Goal: Task Accomplishment & Management: Manage account settings

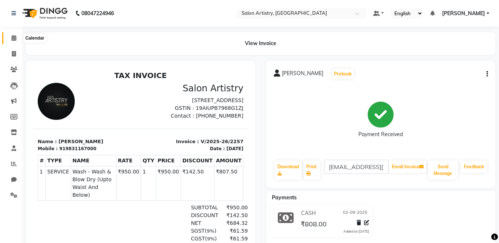
click at [13, 36] on icon at bounding box center [13, 38] width 5 height 6
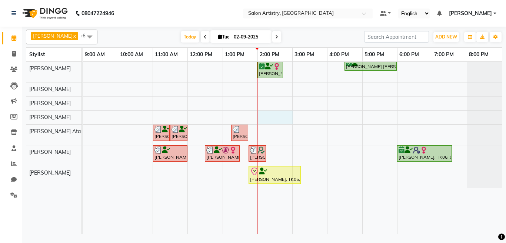
click at [260, 117] on div "[PERSON_NAME], TK07, 02:00 PM-02:45 PM, Oil Massage - Bio Scalp Shots (Hair Fal…" at bounding box center [292, 148] width 419 height 172
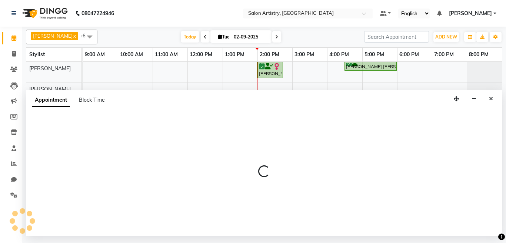
select select "79865"
select select "tentative"
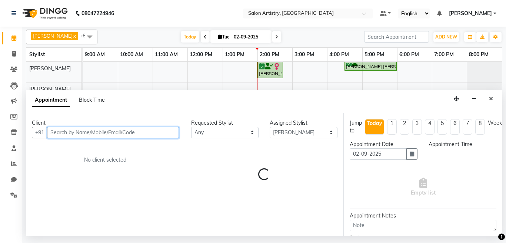
select select "840"
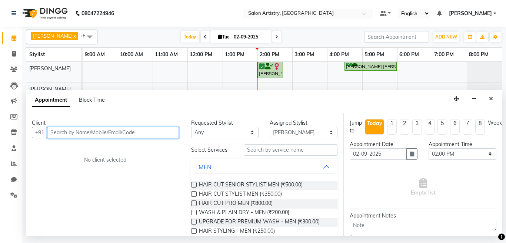
click at [81, 133] on input "text" at bounding box center [113, 132] width 132 height 11
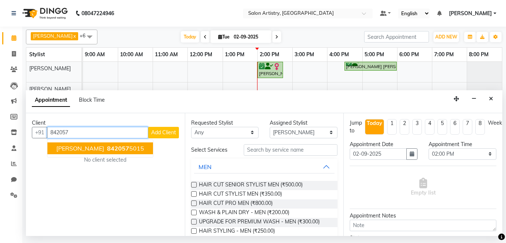
click at [83, 148] on span "[PERSON_NAME]" at bounding box center [80, 148] width 48 height 7
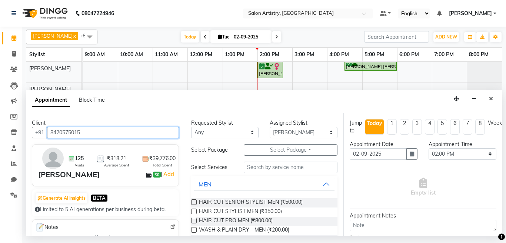
type input "8420575015"
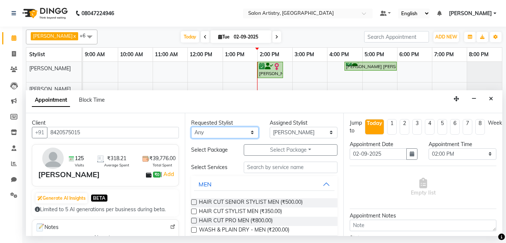
drag, startPoint x: 208, startPoint y: 135, endPoint x: 207, endPoint y: 148, distance: 13.0
click at [208, 135] on select "Any [PERSON_NAME] [PERSON_NAME] [PERSON_NAME] [PERSON_NAME] [PERSON_NAME] [PERS…" at bounding box center [225, 132] width 68 height 11
select select "79865"
click at [191, 127] on select "Any [PERSON_NAME] [PERSON_NAME] [PERSON_NAME] [PERSON_NAME] [PERSON_NAME] [PERS…" at bounding box center [225, 132] width 68 height 11
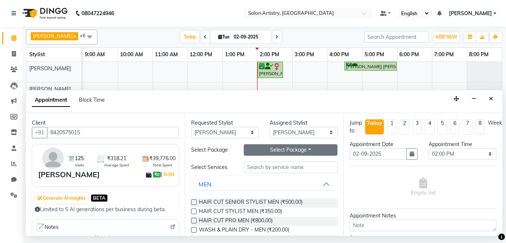
click at [263, 151] on button "Select Package Toggle Dropdown" at bounding box center [291, 149] width 94 height 11
click at [261, 167] on li "Custom-Threading-Eyebrow-8+4" at bounding box center [286, 165] width 104 height 11
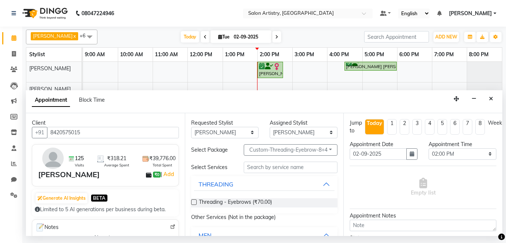
click at [192, 201] on label at bounding box center [194, 202] width 6 height 6
click at [192, 201] on input "checkbox" at bounding box center [193, 203] width 5 height 5
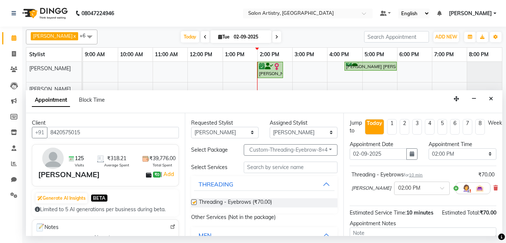
checkbox input "false"
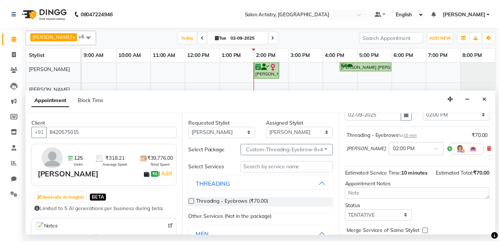
scroll to position [74, 0]
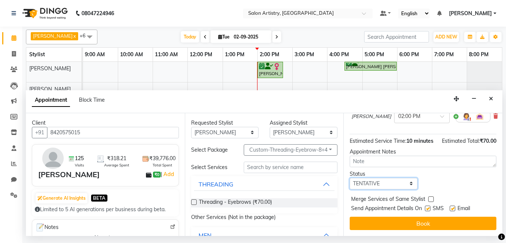
click at [372, 189] on select "Select TENTATIVE CONFIRM CHECK-IN UPCOMING" at bounding box center [383, 183] width 68 height 11
select select "check-in"
click at [349, 184] on select "Select TENTATIVE CONFIRM CHECK-IN UPCOMING" at bounding box center [383, 183] width 68 height 11
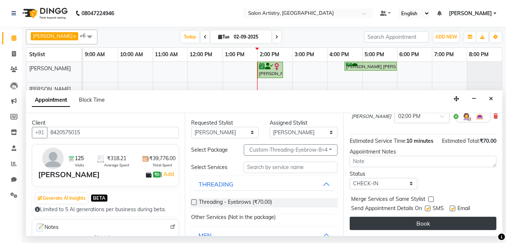
click at [367, 224] on button "Book" at bounding box center [422, 223] width 147 height 13
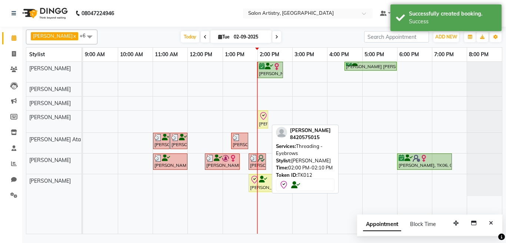
click at [266, 121] on div "[PERSON_NAME], TK12, 02:00 PM-02:10 PM, Threading - Eyebrows" at bounding box center [262, 120] width 9 height 16
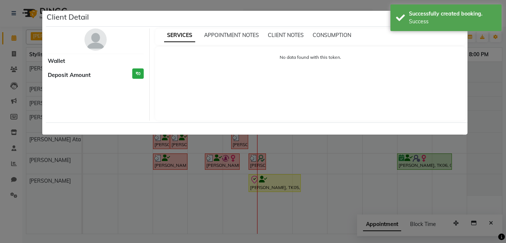
select select "8"
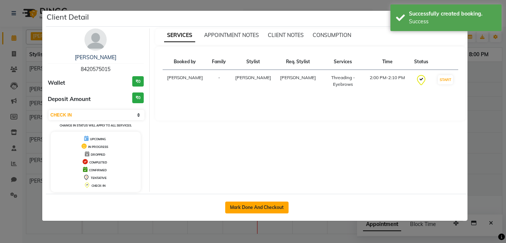
click at [267, 207] on button "Mark Done And Checkout" at bounding box center [256, 208] width 63 height 12
select select "8285"
select select "service"
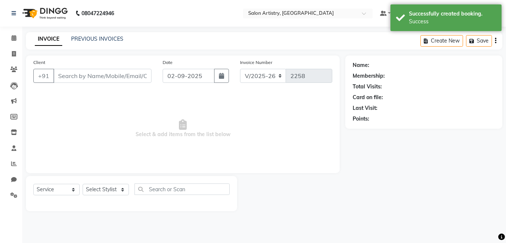
select select "79865"
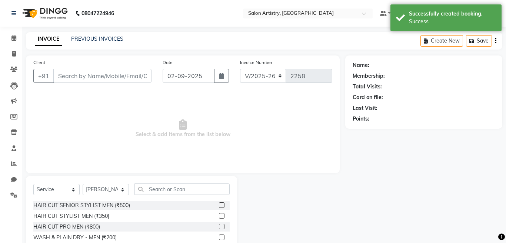
type input "8420575015"
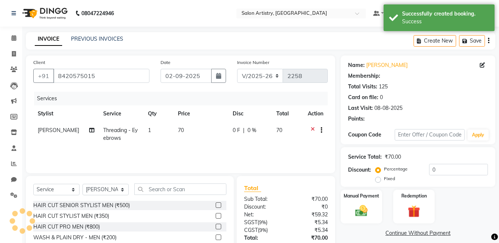
select select "1: Object"
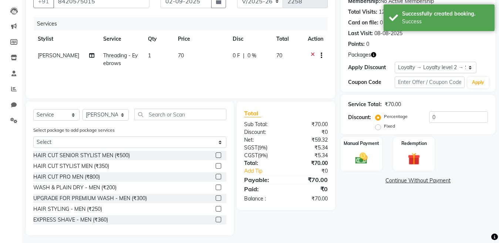
scroll to position [78, 0]
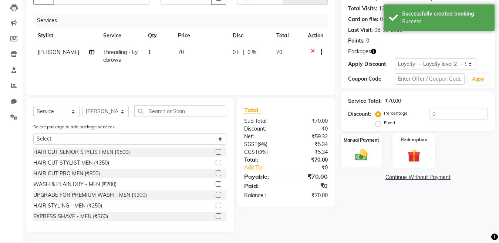
click at [410, 150] on img at bounding box center [414, 156] width 21 height 16
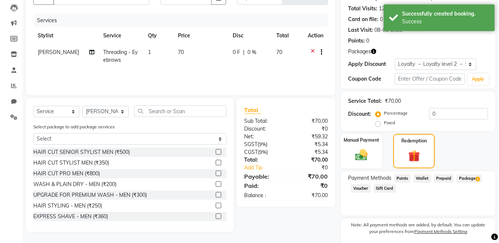
click at [469, 178] on span "Package 1" at bounding box center [470, 178] width 26 height 9
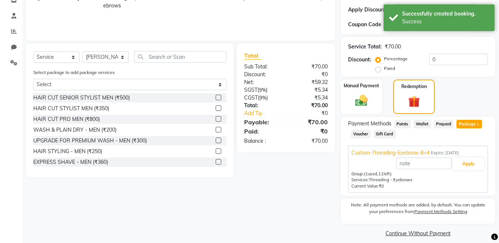
scroll to position [140, 0]
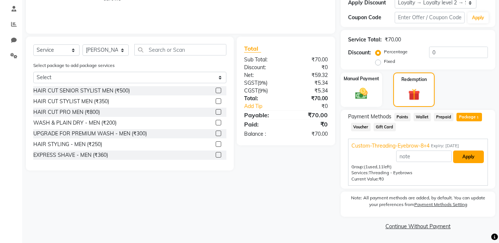
click at [466, 157] on button "Apply" at bounding box center [468, 157] width 31 height 13
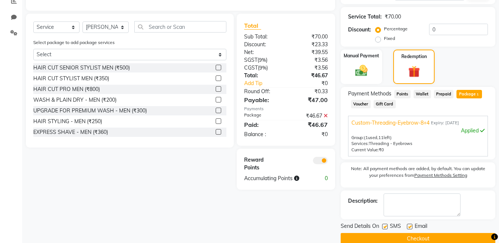
scroll to position [175, 0]
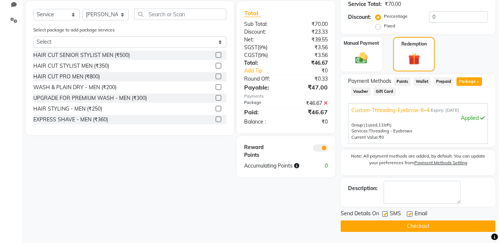
click at [391, 224] on button "Checkout" at bounding box center [418, 226] width 155 height 11
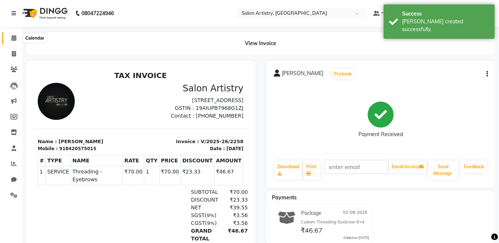
click at [11, 36] on icon at bounding box center [13, 38] width 5 height 6
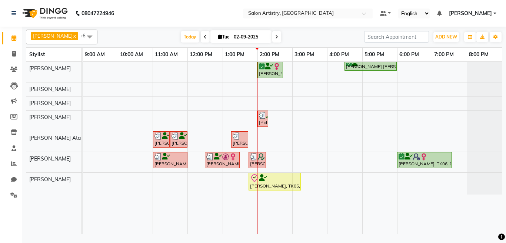
click at [239, 87] on div "[PERSON_NAME], TK07, 02:00 PM-02:45 PM, Oil Massage - Bio Scalp Shots (Hair Fal…" at bounding box center [292, 148] width 419 height 172
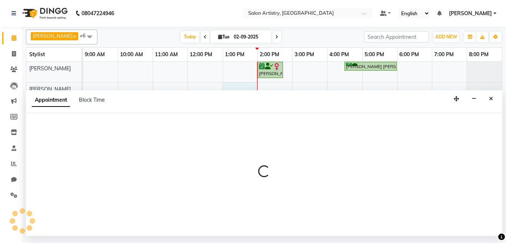
select select "79864"
select select "tentative"
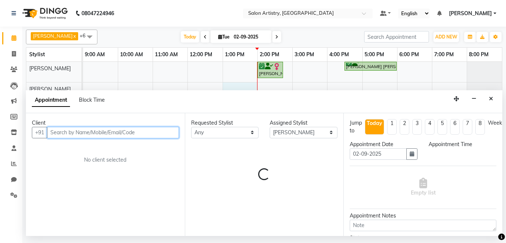
select select "780"
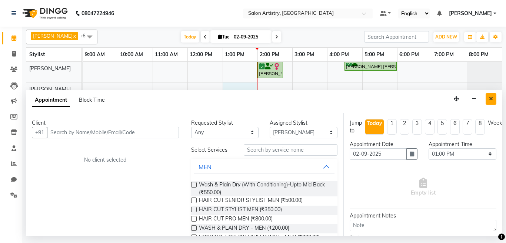
click at [490, 94] on button "Close" at bounding box center [490, 98] width 11 height 11
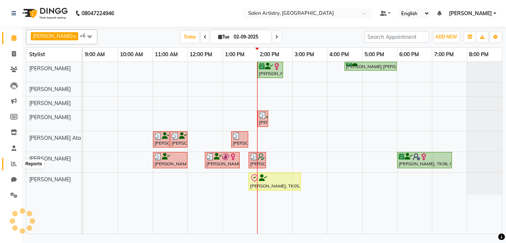
click at [11, 164] on icon at bounding box center [14, 164] width 6 height 6
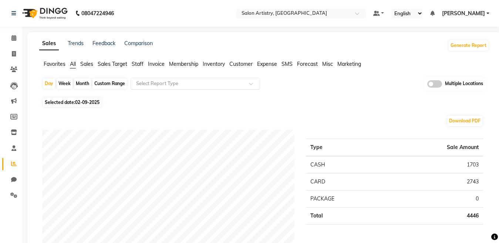
click at [155, 83] on input "text" at bounding box center [188, 83] width 107 height 7
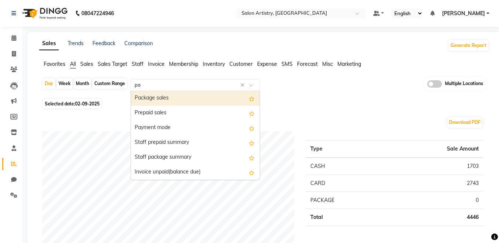
type input "pac"
click at [170, 97] on div "Package sales" at bounding box center [195, 98] width 129 height 15
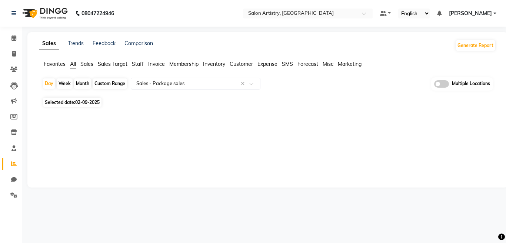
click at [83, 103] on span "02-09-2025" at bounding box center [87, 103] width 24 height 6
select select "9"
select select "2025"
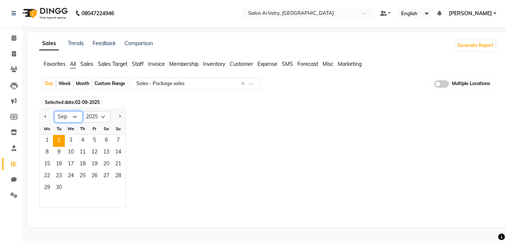
click at [71, 116] on select "Jan Feb Mar Apr May Jun [DATE] Aug Sep Oct Nov Dec" at bounding box center [68, 116] width 28 height 11
select select "7"
click at [54, 111] on select "Jan Feb Mar Apr May Jun [DATE] Aug Sep Oct Nov Dec" at bounding box center [68, 116] width 28 height 11
click at [60, 141] on span "1" at bounding box center [59, 141] width 12 height 12
select select "full_report"
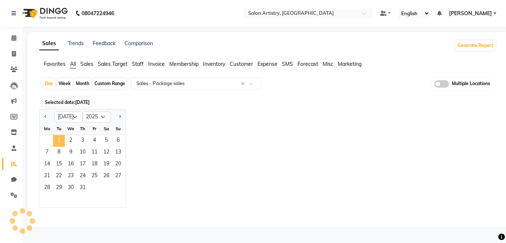
select select "csv"
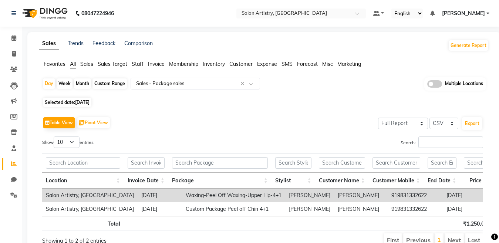
click at [105, 81] on div "Custom Range" at bounding box center [110, 83] width 34 height 10
select select "7"
select select "2025"
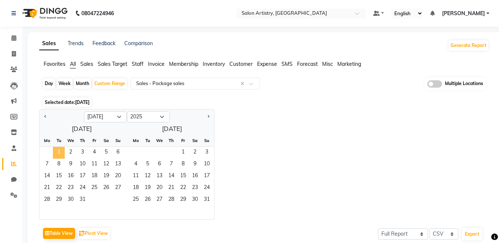
click at [59, 150] on span "1" at bounding box center [59, 153] width 12 height 12
click at [204, 198] on span "31" at bounding box center [207, 200] width 12 height 12
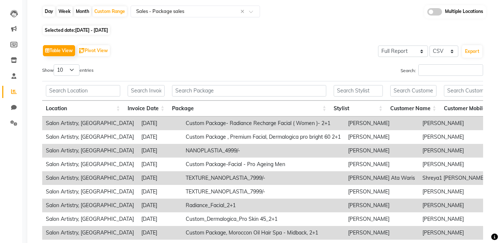
scroll to position [3, 0]
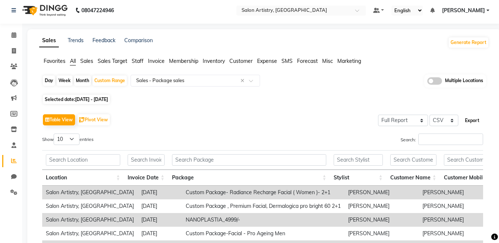
click at [475, 122] on button "Export" at bounding box center [472, 120] width 20 height 13
click at [108, 100] on span "[DATE] - [DATE]" at bounding box center [91, 100] width 33 height 6
select select "7"
select select "2025"
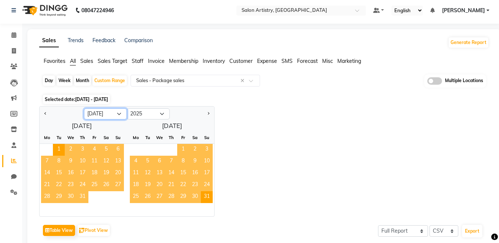
click at [115, 115] on select "Jan Feb Mar Apr May Jun [DATE] Aug Sep Oct Nov Dec" at bounding box center [105, 113] width 43 height 11
select select "6"
click at [84, 108] on select "Jan Feb Mar Apr May Jun [DATE] Aug Sep Oct Nov Dec" at bounding box center [105, 113] width 43 height 11
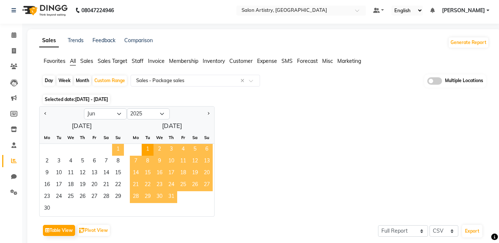
click at [118, 149] on span "1" at bounding box center [118, 150] width 12 height 12
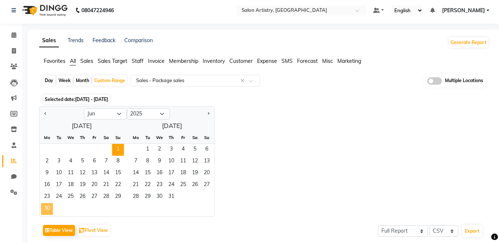
click at [45, 209] on span "30" at bounding box center [47, 209] width 12 height 12
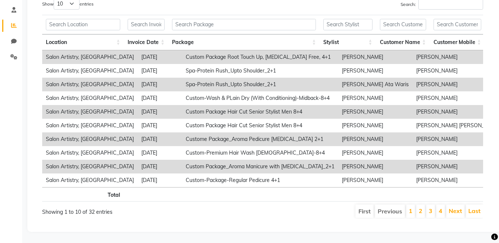
scroll to position [148, 0]
click at [420, 208] on link "2" at bounding box center [421, 210] width 4 height 7
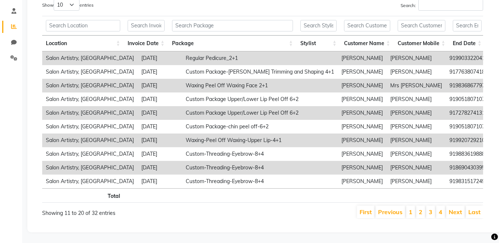
scroll to position [150, 0]
click at [432, 208] on link "3" at bounding box center [431, 211] width 4 height 7
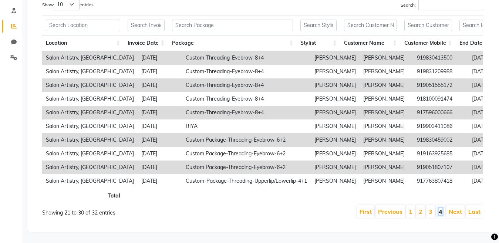
click at [442, 208] on link "4" at bounding box center [441, 211] width 4 height 7
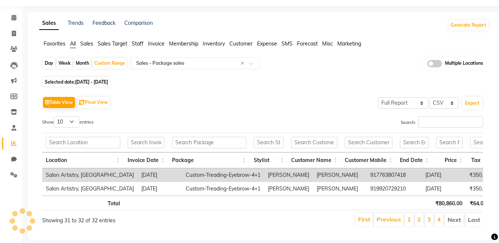
scroll to position [0, 0]
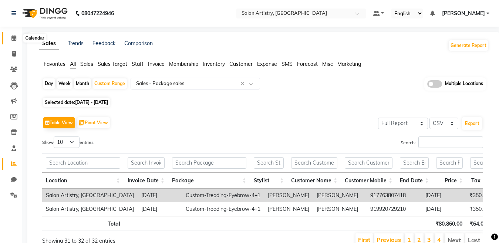
click at [12, 36] on icon at bounding box center [13, 38] width 5 height 6
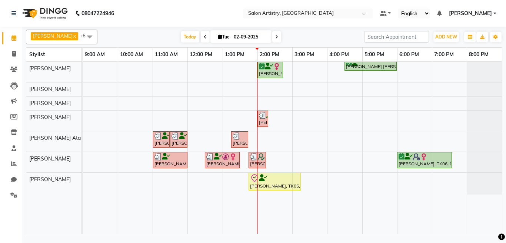
click at [218, 38] on span "Tue" at bounding box center [223, 37] width 15 height 6
select select "9"
select select "2025"
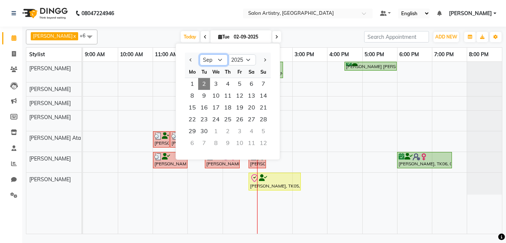
click at [217, 60] on select "Jan Feb Mar Apr May Jun [DATE] Aug Sep Oct Nov Dec" at bounding box center [213, 59] width 28 height 11
select select "6"
click at [199, 54] on select "Jan Feb Mar Apr May Jun [DATE] Aug Sep Oct Nov Dec" at bounding box center [213, 59] width 28 height 11
click at [188, 93] on span "2" at bounding box center [192, 96] width 12 height 12
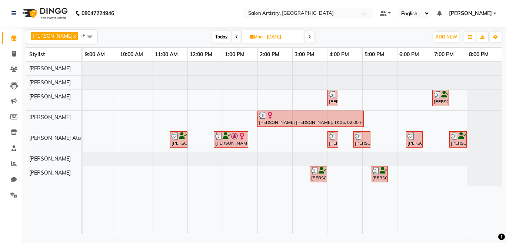
click at [308, 36] on icon at bounding box center [309, 37] width 3 height 4
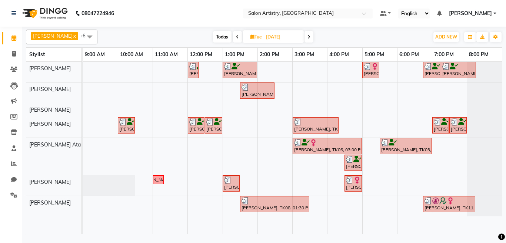
click at [307, 35] on icon at bounding box center [308, 37] width 3 height 4
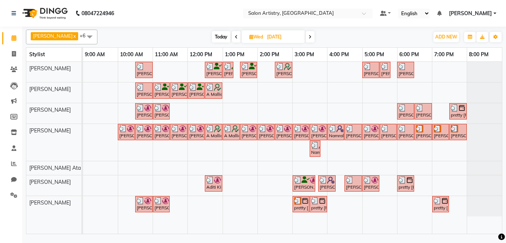
click at [308, 35] on icon at bounding box center [309, 37] width 3 height 4
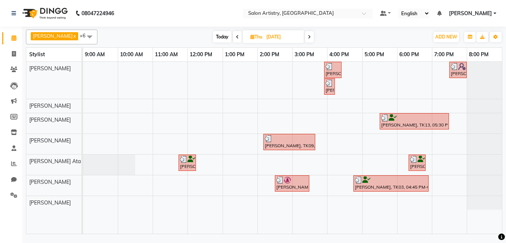
click at [308, 35] on icon at bounding box center [309, 37] width 3 height 4
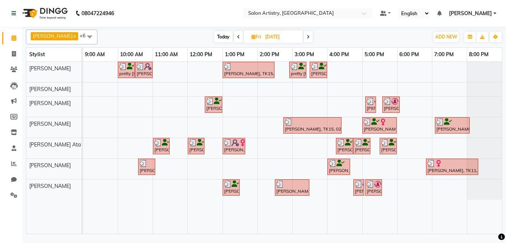
click at [306, 35] on icon at bounding box center [307, 37] width 3 height 4
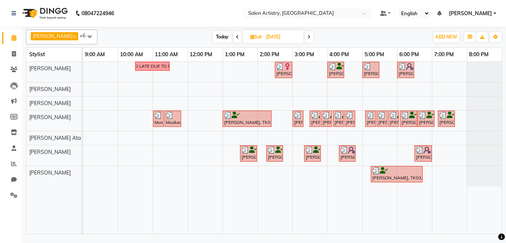
click at [307, 35] on icon at bounding box center [308, 37] width 3 height 4
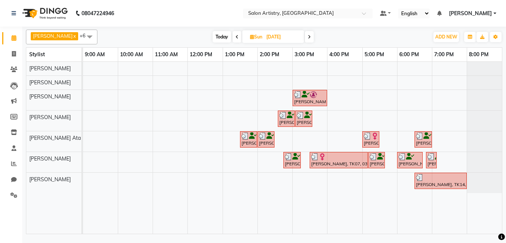
click at [308, 35] on icon at bounding box center [309, 37] width 3 height 4
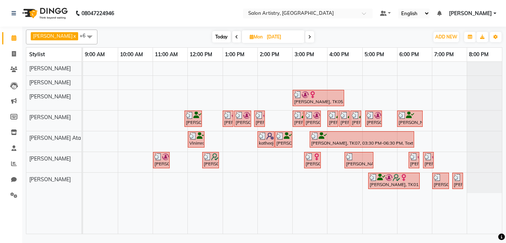
click at [308, 35] on icon at bounding box center [309, 37] width 3 height 4
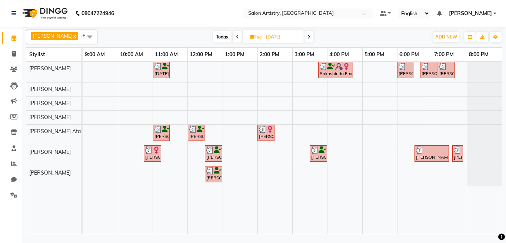
click at [307, 35] on icon at bounding box center [308, 37] width 3 height 4
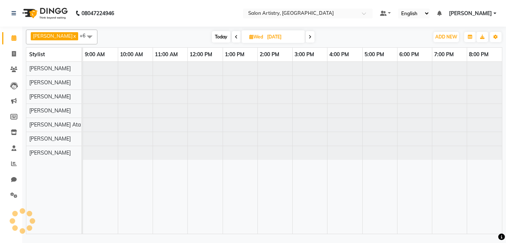
click at [308, 35] on icon at bounding box center [309, 37] width 3 height 4
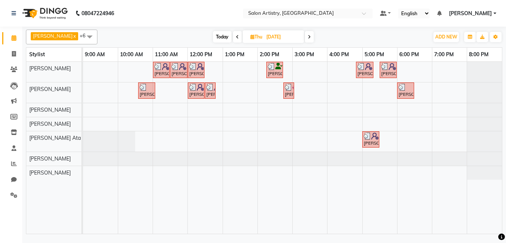
click at [308, 35] on icon at bounding box center [309, 37] width 3 height 4
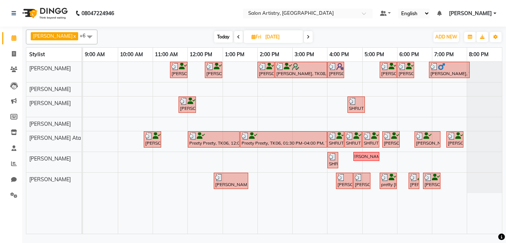
click at [306, 35] on icon at bounding box center [307, 37] width 3 height 4
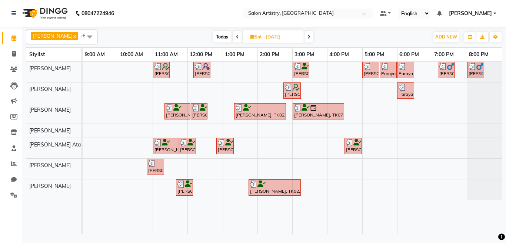
click at [307, 35] on icon at bounding box center [308, 37] width 3 height 4
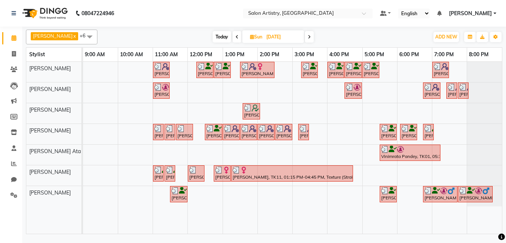
click at [308, 37] on icon at bounding box center [309, 37] width 3 height 4
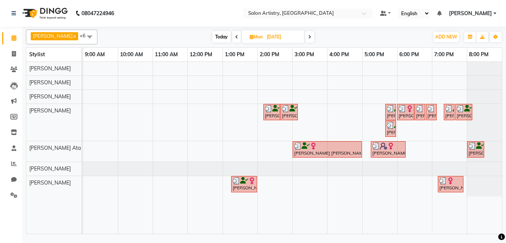
click at [308, 37] on icon at bounding box center [309, 37] width 3 height 4
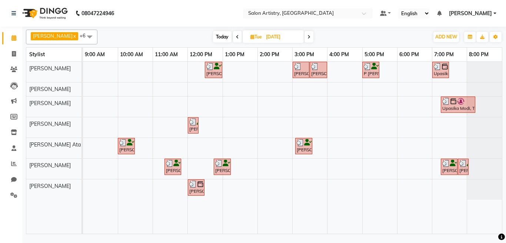
click at [307, 37] on icon at bounding box center [308, 37] width 3 height 4
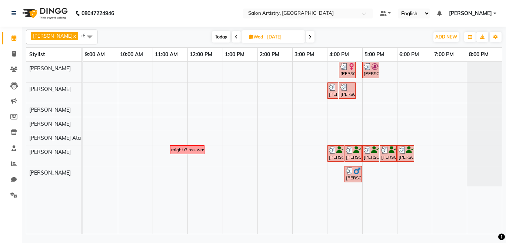
click at [308, 37] on icon at bounding box center [309, 37] width 3 height 4
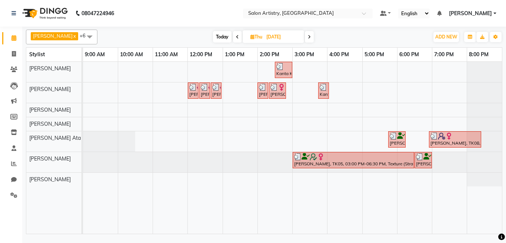
click at [308, 37] on icon at bounding box center [309, 37] width 3 height 4
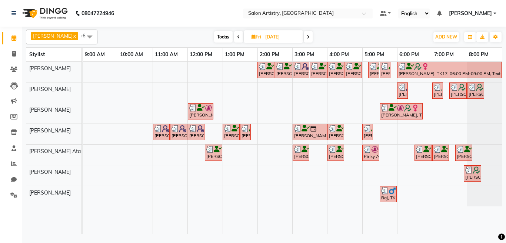
click at [306, 37] on icon at bounding box center [307, 37] width 3 height 4
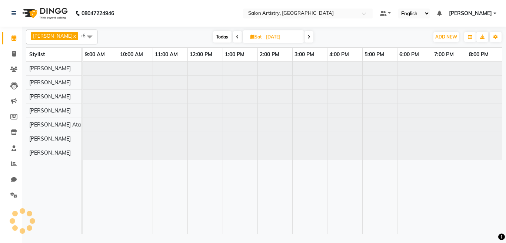
click at [307, 37] on icon at bounding box center [308, 37] width 3 height 4
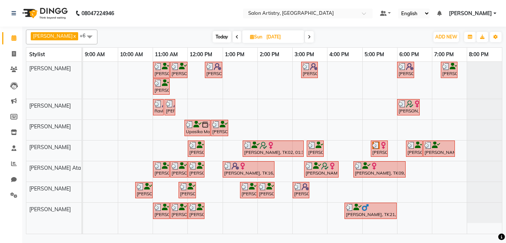
click at [308, 37] on icon at bounding box center [309, 37] width 3 height 4
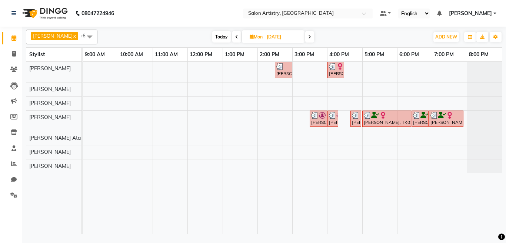
click at [308, 37] on icon at bounding box center [309, 37] width 3 height 4
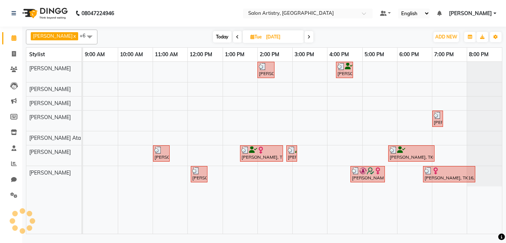
click at [307, 37] on icon at bounding box center [308, 37] width 3 height 4
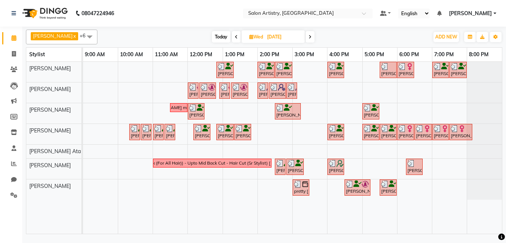
click at [308, 37] on icon at bounding box center [309, 37] width 3 height 4
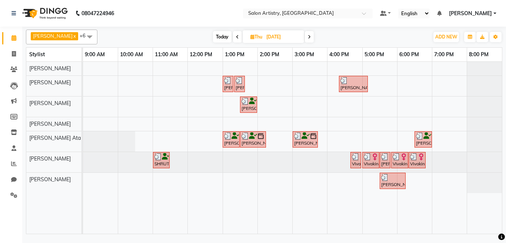
click at [308, 37] on icon at bounding box center [309, 37] width 3 height 4
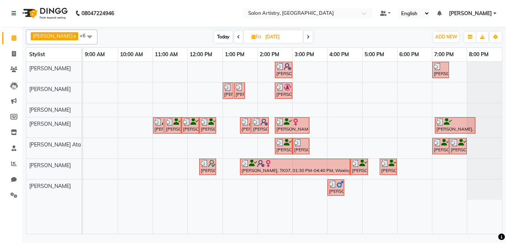
click at [306, 37] on icon at bounding box center [307, 37] width 3 height 4
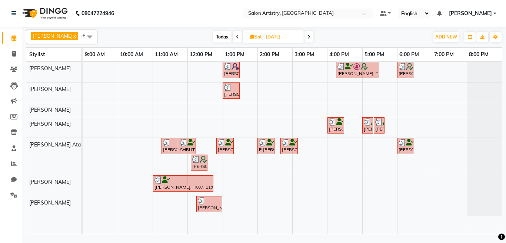
click at [307, 37] on icon at bounding box center [308, 37] width 3 height 4
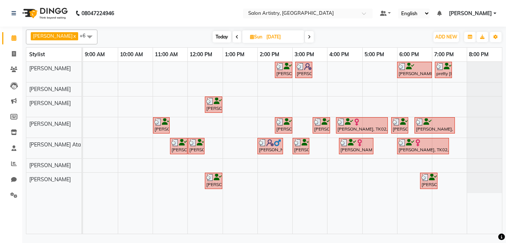
click at [308, 37] on icon at bounding box center [309, 37] width 3 height 4
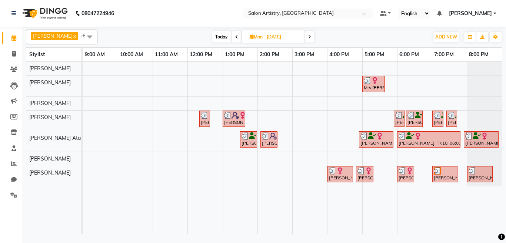
click at [308, 37] on icon at bounding box center [309, 37] width 3 height 4
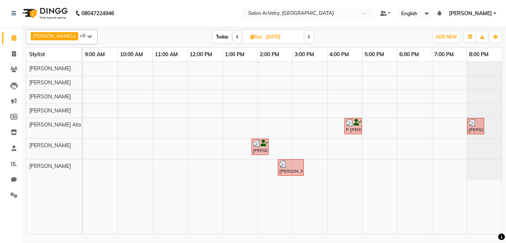
click at [307, 37] on icon at bounding box center [308, 37] width 3 height 4
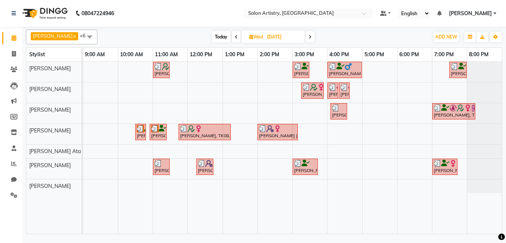
click at [308, 37] on icon at bounding box center [309, 37] width 3 height 4
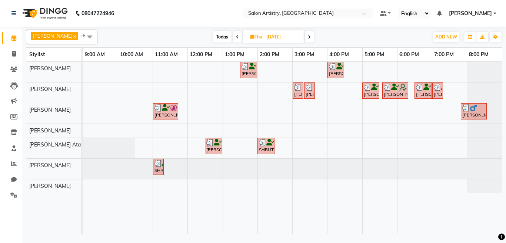
click at [308, 37] on icon at bounding box center [309, 37] width 3 height 4
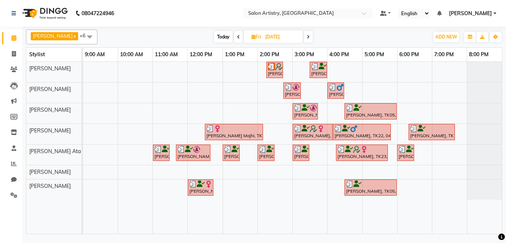
click at [305, 37] on span at bounding box center [307, 36] width 9 height 11
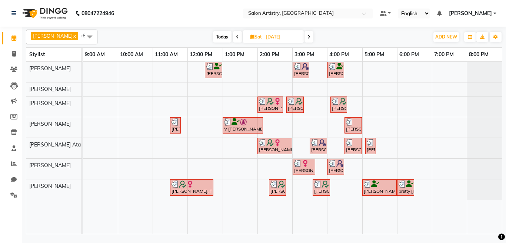
click at [307, 36] on icon at bounding box center [308, 37] width 3 height 4
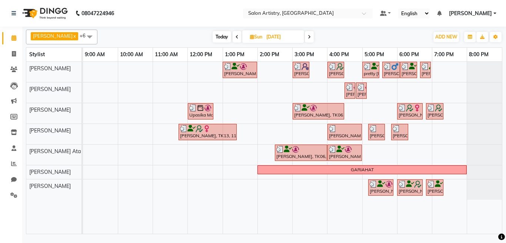
click at [308, 36] on icon at bounding box center [309, 37] width 3 height 4
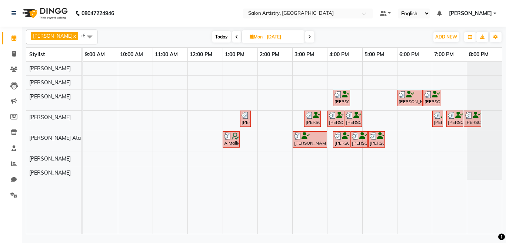
click at [308, 38] on icon at bounding box center [309, 37] width 3 height 4
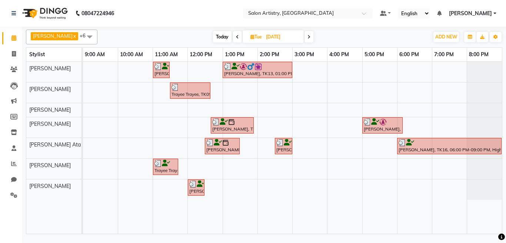
click at [307, 38] on icon at bounding box center [308, 37] width 3 height 4
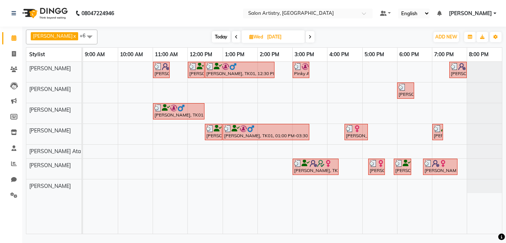
click at [305, 38] on span at bounding box center [309, 36] width 9 height 11
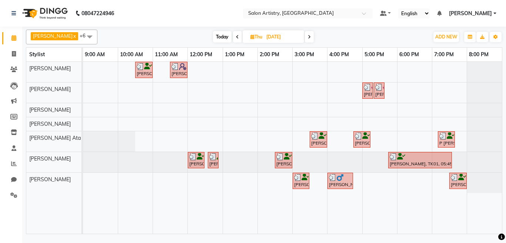
click at [308, 38] on icon at bounding box center [309, 37] width 3 height 4
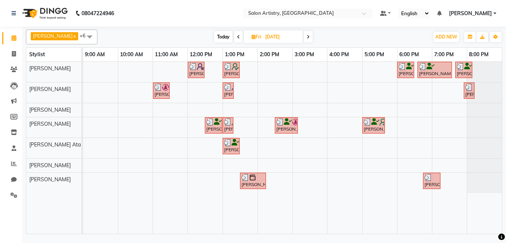
click at [306, 38] on icon at bounding box center [307, 37] width 3 height 4
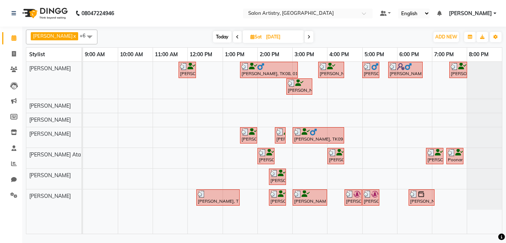
click at [307, 38] on icon at bounding box center [308, 37] width 3 height 4
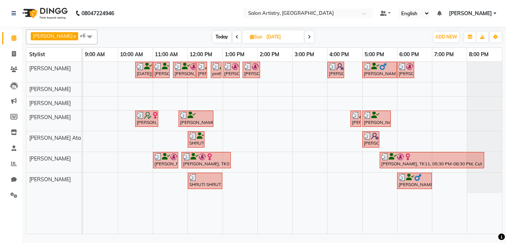
click at [308, 38] on icon at bounding box center [309, 37] width 3 height 4
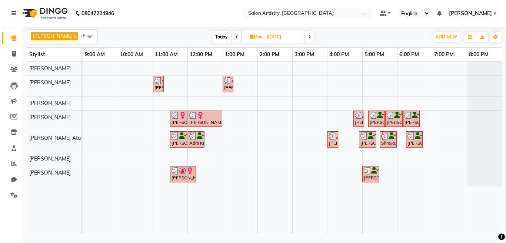
click at [308, 38] on icon at bounding box center [309, 37] width 3 height 4
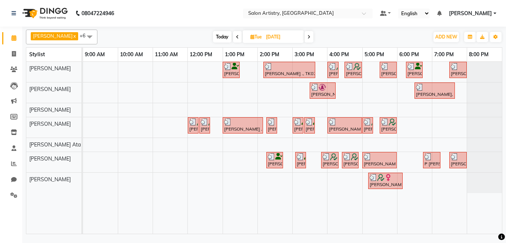
click at [307, 38] on icon at bounding box center [308, 37] width 3 height 4
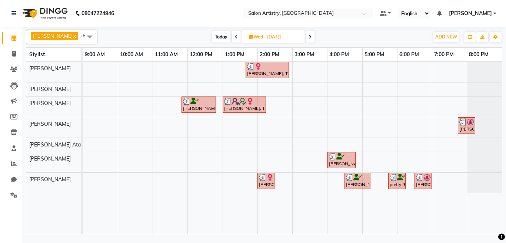
click at [308, 36] on icon at bounding box center [309, 37] width 3 height 4
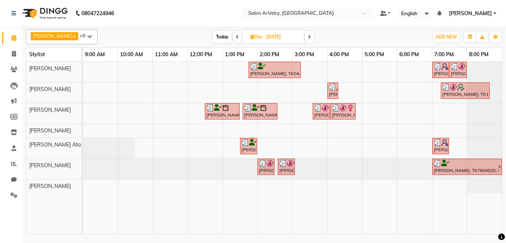
click at [308, 37] on icon at bounding box center [309, 37] width 3 height 4
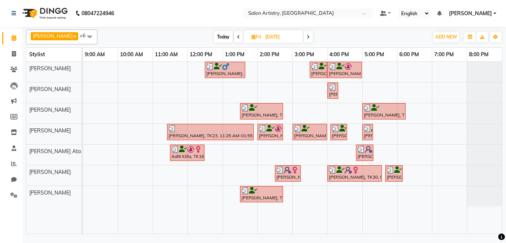
click at [306, 37] on icon at bounding box center [307, 37] width 3 height 4
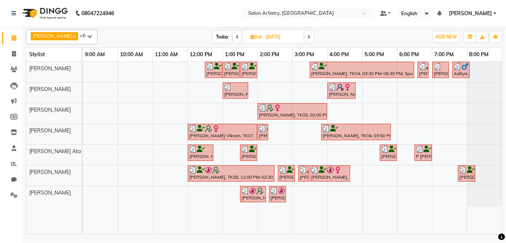
click at [307, 37] on icon at bounding box center [308, 37] width 3 height 4
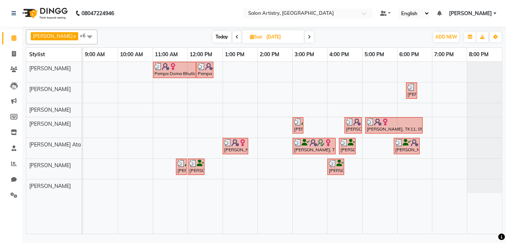
click at [308, 37] on icon at bounding box center [309, 37] width 3 height 4
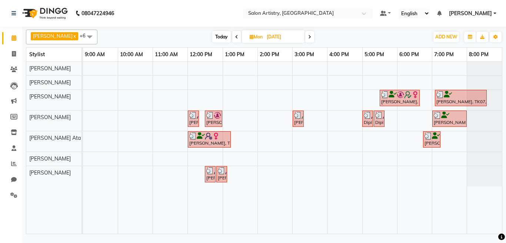
click at [308, 37] on icon at bounding box center [309, 37] width 3 height 4
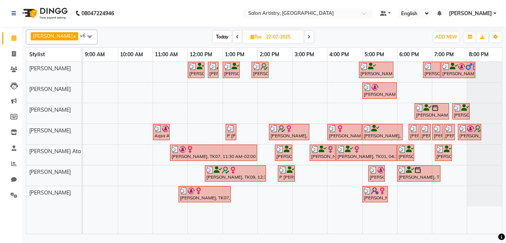
click at [307, 37] on icon at bounding box center [308, 37] width 3 height 4
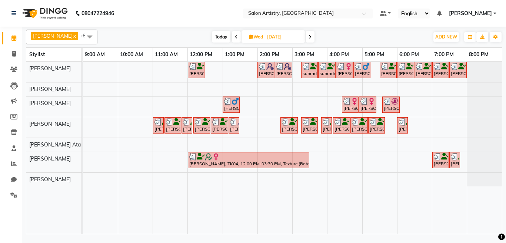
click at [308, 35] on icon at bounding box center [309, 37] width 3 height 4
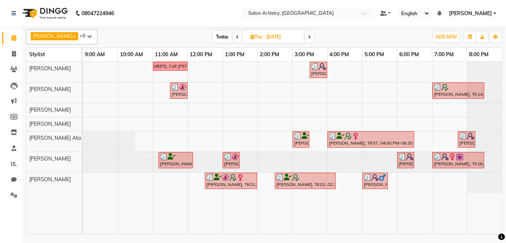
click at [308, 36] on icon at bounding box center [309, 37] width 3 height 4
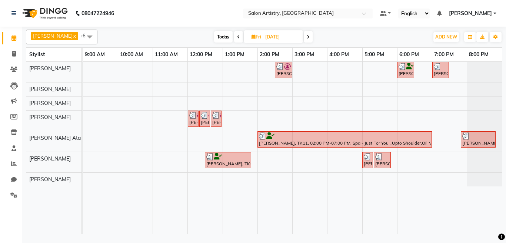
click at [305, 36] on span at bounding box center [307, 36] width 9 height 11
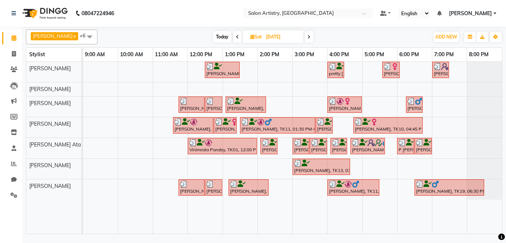
click at [307, 37] on icon at bounding box center [308, 37] width 3 height 4
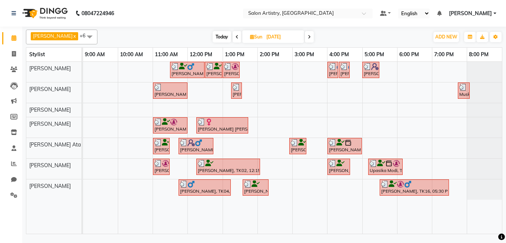
click at [308, 37] on icon at bounding box center [309, 37] width 3 height 4
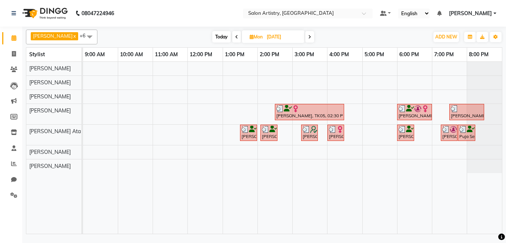
click at [308, 37] on icon at bounding box center [309, 37] width 3 height 4
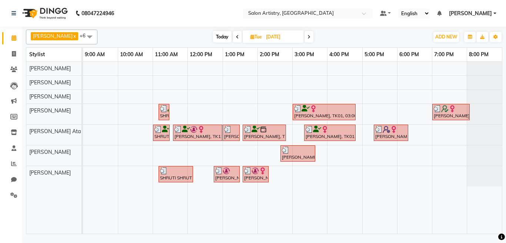
click at [307, 37] on icon at bounding box center [308, 37] width 3 height 4
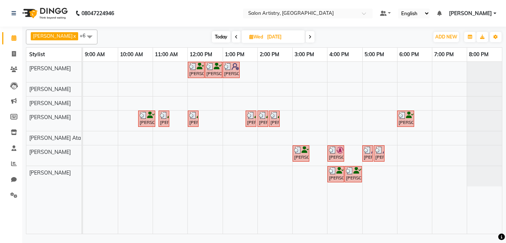
click at [308, 37] on icon at bounding box center [309, 37] width 3 height 4
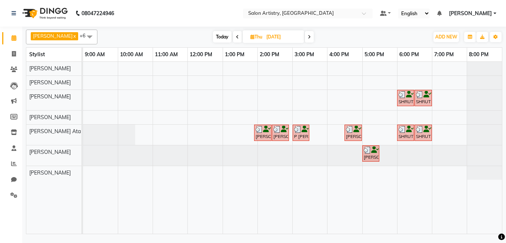
click at [305, 37] on span at bounding box center [309, 36] width 9 height 11
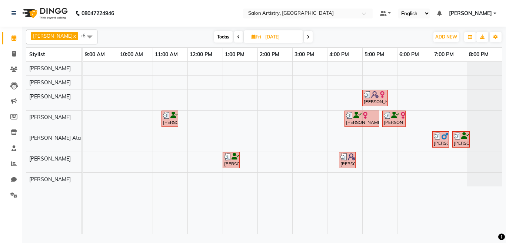
click at [303, 36] on span at bounding box center [307, 36] width 9 height 11
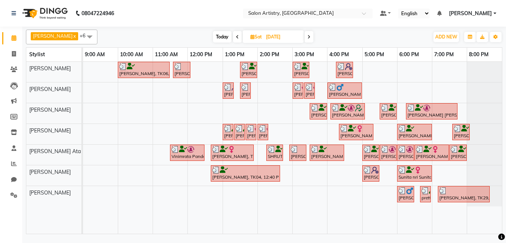
click at [304, 36] on span at bounding box center [308, 36] width 9 height 11
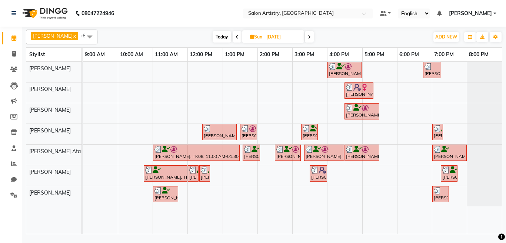
click at [305, 36] on span at bounding box center [309, 36] width 9 height 11
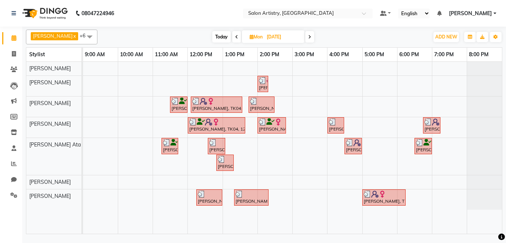
click at [305, 38] on span at bounding box center [309, 36] width 9 height 11
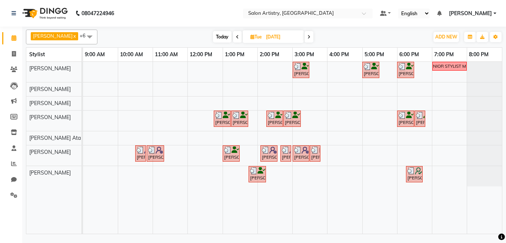
click at [307, 38] on icon at bounding box center [308, 37] width 3 height 4
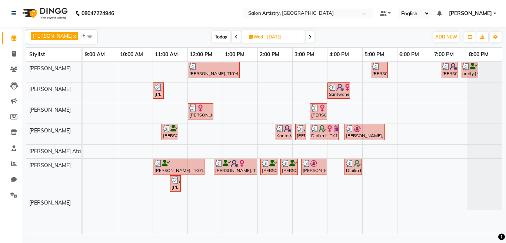
click at [308, 35] on icon at bounding box center [309, 37] width 3 height 4
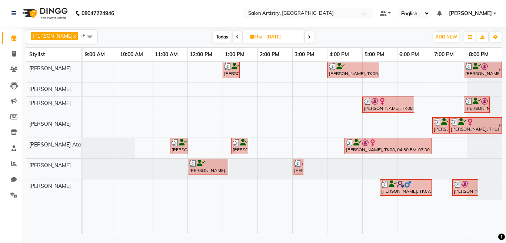
click at [305, 34] on span at bounding box center [309, 36] width 9 height 11
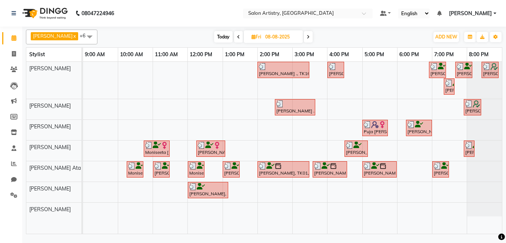
click at [303, 40] on span at bounding box center [307, 36] width 9 height 11
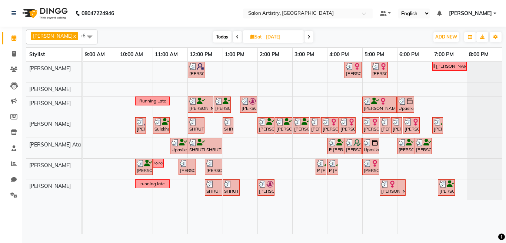
click at [215, 35] on span "Today" at bounding box center [222, 36] width 19 height 11
type input "02-09-2025"
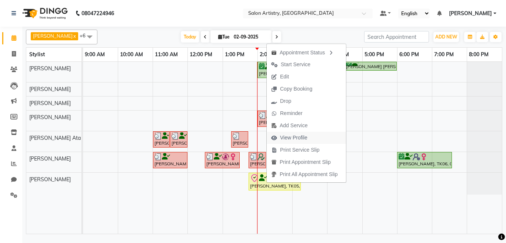
click at [292, 138] on span "View Profile" at bounding box center [293, 138] width 27 height 8
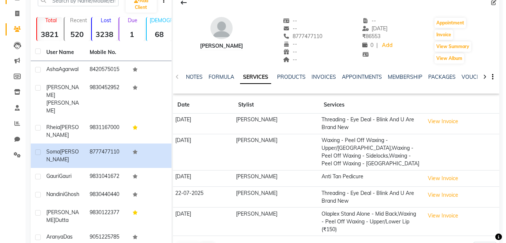
scroll to position [37, 0]
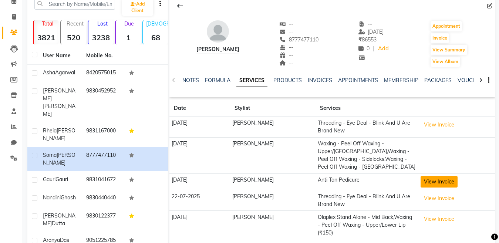
click at [421, 176] on button "View Invoice" at bounding box center [439, 181] width 37 height 11
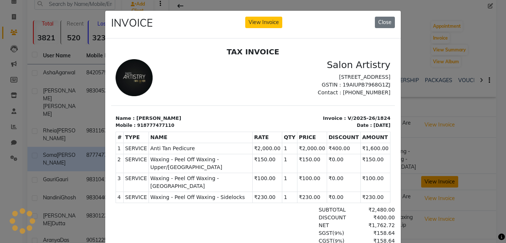
scroll to position [0, 0]
click at [385, 22] on button "Close" at bounding box center [385, 22] width 20 height 11
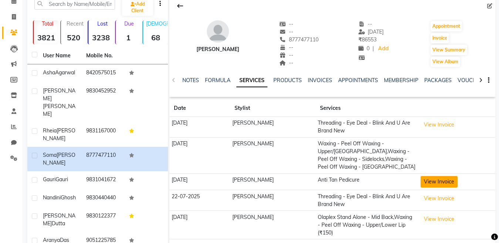
click at [424, 176] on button "View Invoice" at bounding box center [439, 181] width 37 height 11
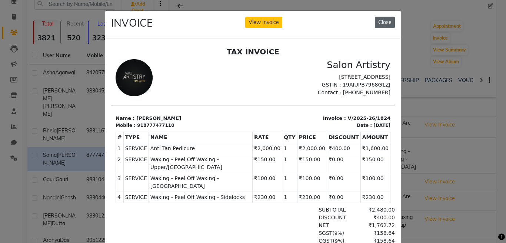
click at [379, 24] on button "Close" at bounding box center [385, 22] width 20 height 11
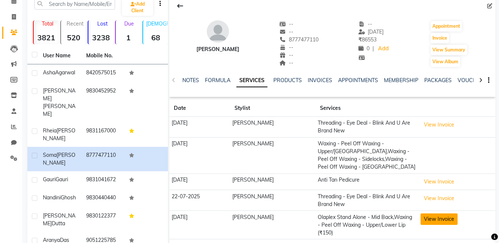
click at [425, 214] on button "View Invoice" at bounding box center [439, 219] width 37 height 11
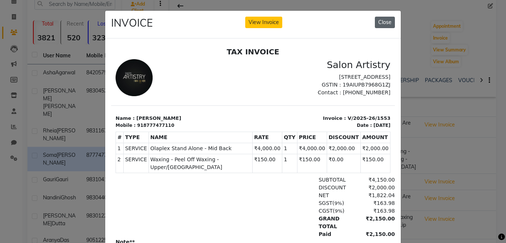
click at [385, 21] on button "Close" at bounding box center [385, 22] width 20 height 11
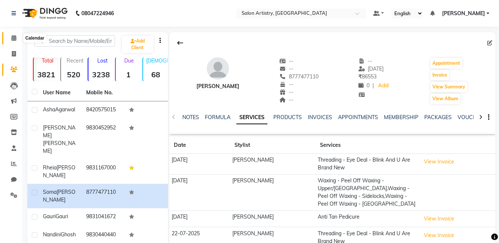
click at [15, 37] on icon at bounding box center [13, 38] width 5 height 6
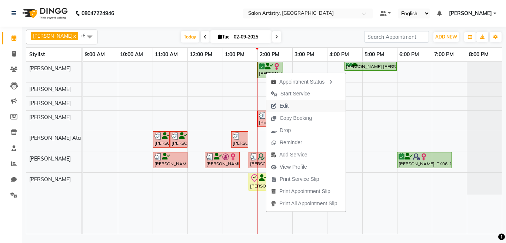
click at [283, 106] on span "Edit" at bounding box center [283, 106] width 9 height 8
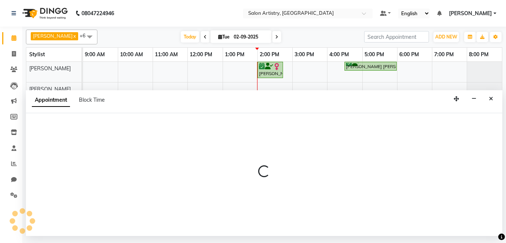
select select "confirm booking"
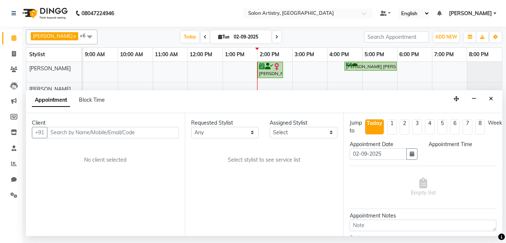
select select "79861"
select select "840"
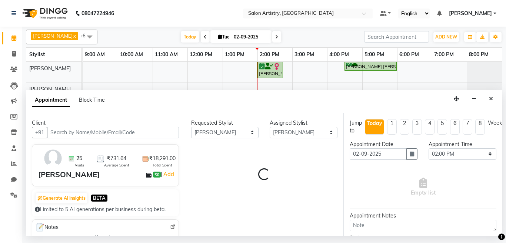
select select "4168"
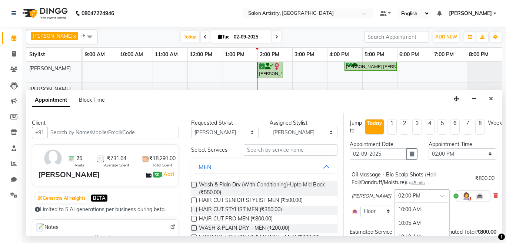
click at [419, 197] on input "text" at bounding box center [414, 196] width 33 height 8
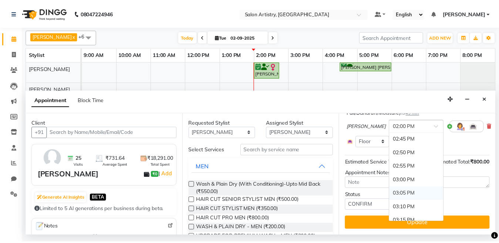
scroll to position [768, 0]
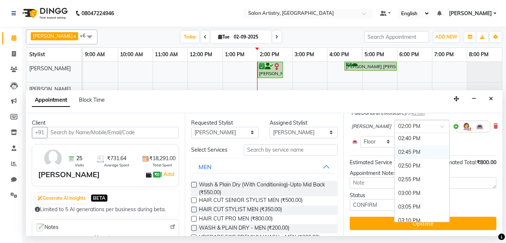
click at [400, 146] on div "02:45 PM" at bounding box center [421, 152] width 55 height 14
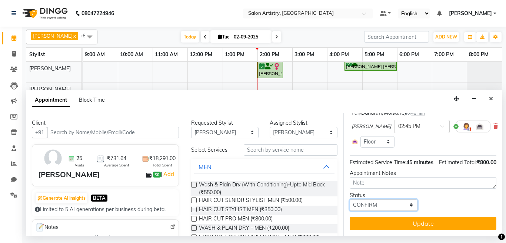
click at [378, 208] on select "Select TENTATIVE CONFIRM CHECK-IN UPCOMING" at bounding box center [383, 204] width 68 height 11
select select "check-in"
click at [349, 202] on select "Select TENTATIVE CONFIRM CHECK-IN UPCOMING" at bounding box center [383, 204] width 68 height 11
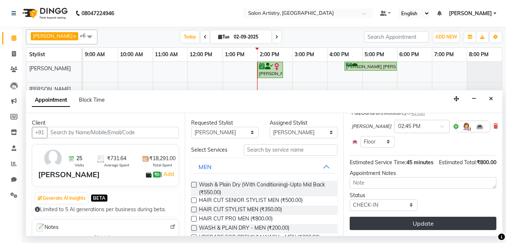
click at [385, 226] on button "Update" at bounding box center [422, 223] width 147 height 13
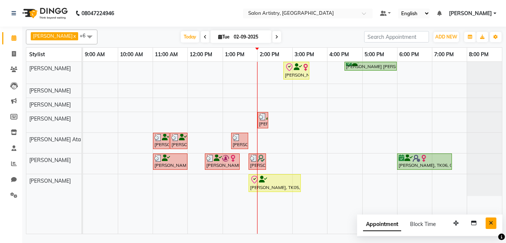
click at [488, 221] on button "Close" at bounding box center [490, 223] width 11 height 11
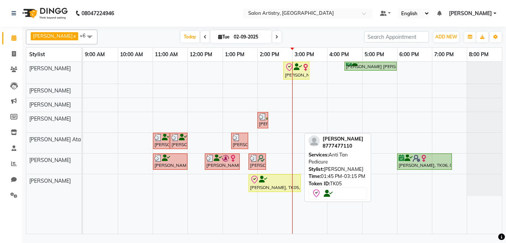
click at [259, 180] on icon at bounding box center [263, 179] width 8 height 0
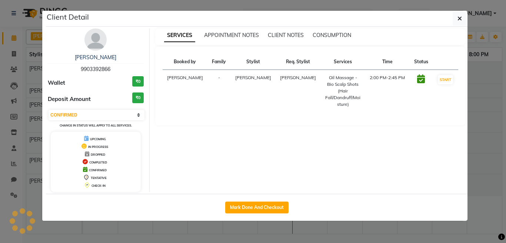
select select "8"
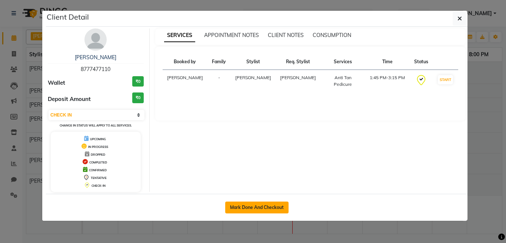
click at [264, 202] on button "Mark Done And Checkout" at bounding box center [256, 208] width 63 height 12
select select "service"
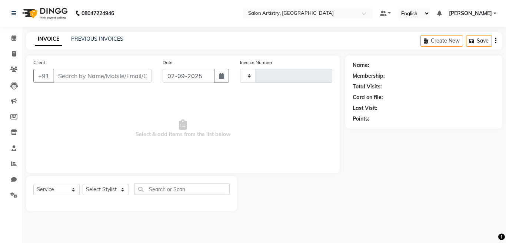
type input "2259"
select select "8285"
select select "79865"
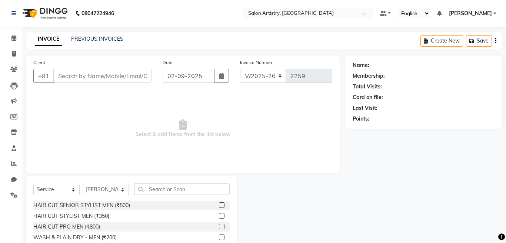
type input "8777477110"
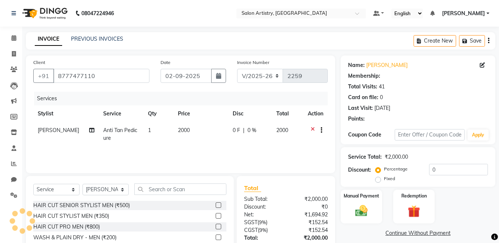
select select "1: Object"
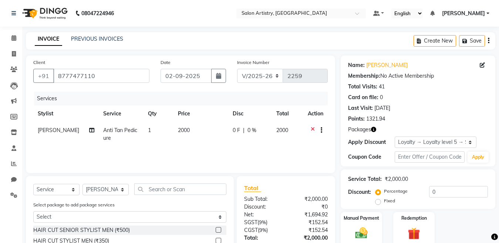
click at [252, 129] on span "0 %" at bounding box center [252, 131] width 9 height 8
select select "79863"
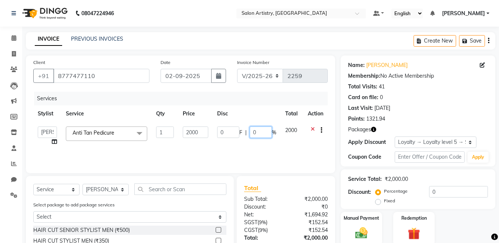
click at [266, 132] on input "0" at bounding box center [261, 132] width 22 height 11
type input "20"
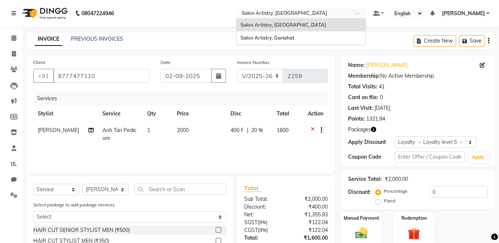
click at [314, 18] on ng-select "Select Location × Salon Artistry, [GEOGRAPHIC_DATA], [GEOGRAPHIC_DATA] Salon Ar…" at bounding box center [301, 14] width 130 height 10
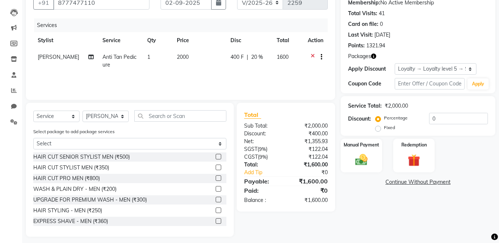
scroll to position [74, 0]
click at [360, 159] on img at bounding box center [361, 159] width 21 height 15
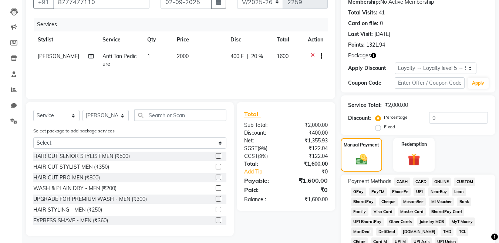
click at [399, 181] on span "CASH" at bounding box center [403, 182] width 16 height 9
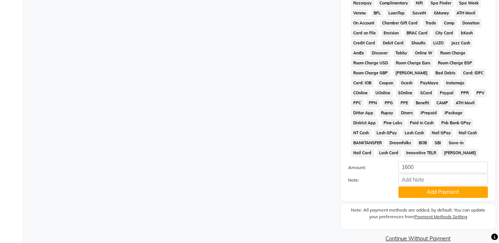
scroll to position [333, 0]
click at [413, 192] on button "Add Payment" at bounding box center [444, 191] width 90 height 11
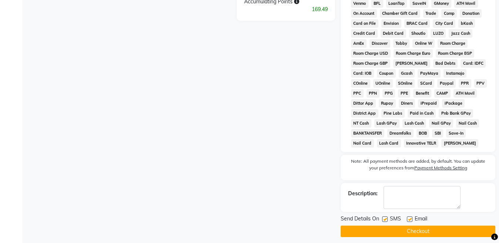
scroll to position [348, 0]
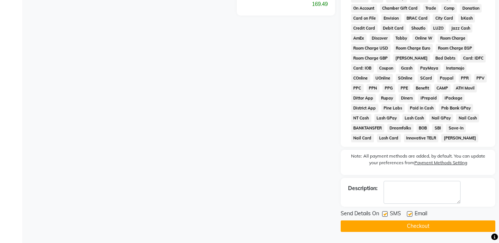
click at [415, 225] on button "Checkout" at bounding box center [418, 226] width 155 height 11
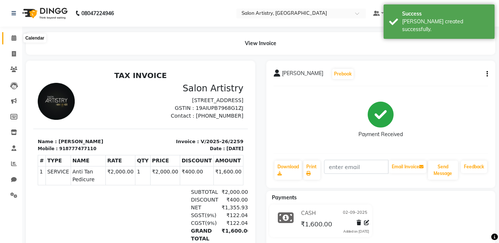
click at [16, 38] on icon at bounding box center [13, 38] width 5 height 6
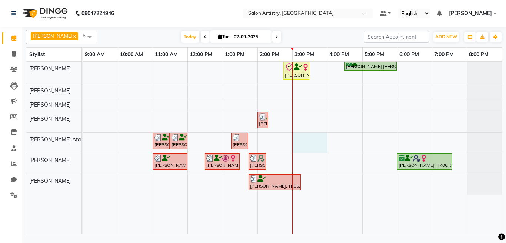
click at [295, 139] on div "[PERSON_NAME], TK07, 02:45 PM-03:30 PM, Oil Massage - Bio Scalp Shots (Hair Fal…" at bounding box center [292, 148] width 419 height 172
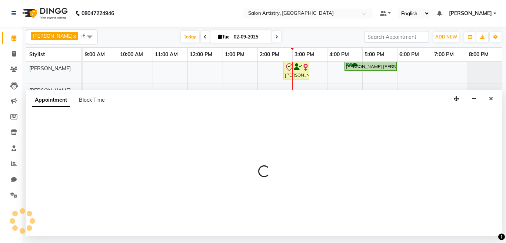
select select "79858"
select select "tentative"
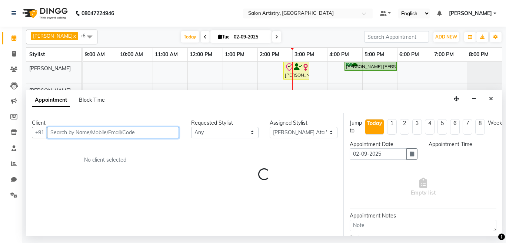
select select "900"
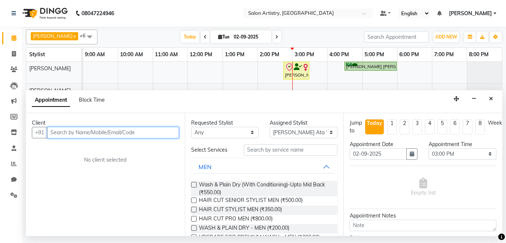
click at [84, 131] on input "text" at bounding box center [113, 132] width 132 height 11
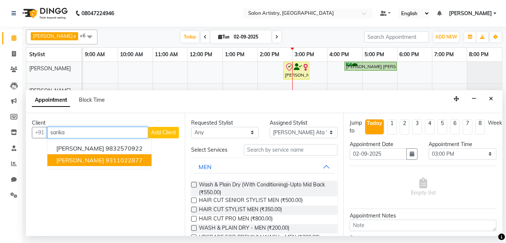
click at [95, 161] on span "[PERSON_NAME]" at bounding box center [80, 160] width 48 height 7
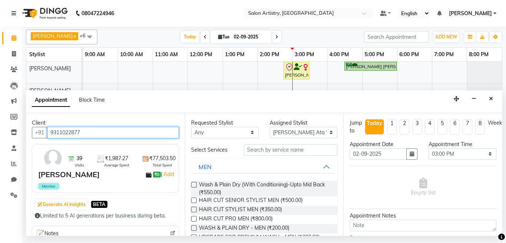
type input "9311022877"
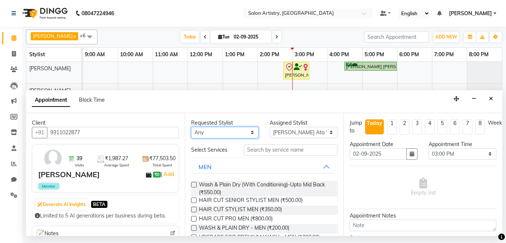
click at [210, 136] on select "Any [PERSON_NAME] [PERSON_NAME] [PERSON_NAME] [PERSON_NAME] [PERSON_NAME] [PERS…" at bounding box center [225, 132] width 68 height 11
select select "79858"
click at [191, 127] on select "Any [PERSON_NAME] [PERSON_NAME] [PERSON_NAME] [PERSON_NAME] [PERSON_NAME] [PERS…" at bounding box center [225, 132] width 68 height 11
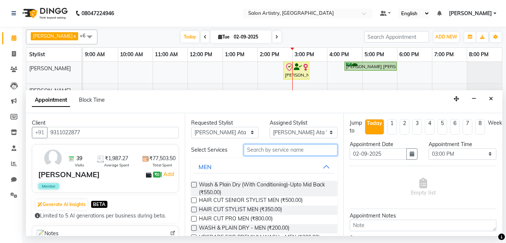
click at [250, 149] on input "text" at bounding box center [291, 149] width 94 height 11
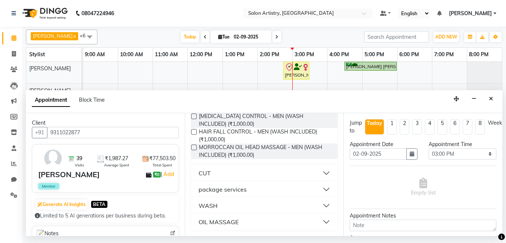
type input "wash"
click at [244, 202] on button "WASH" at bounding box center [264, 205] width 141 height 13
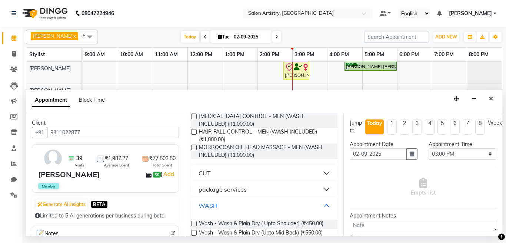
scroll to position [223, 0]
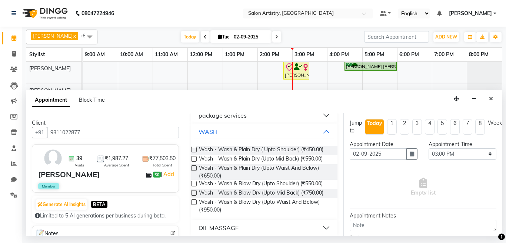
click at [194, 192] on label at bounding box center [194, 193] width 6 height 6
click at [194, 192] on input "checkbox" at bounding box center [193, 193] width 5 height 5
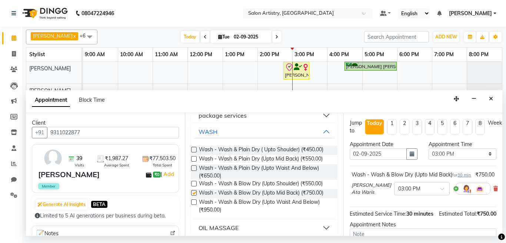
checkbox input "false"
click at [402, 192] on input "text" at bounding box center [414, 188] width 33 height 8
click at [396, 201] on div "02:30 PM" at bounding box center [421, 194] width 55 height 14
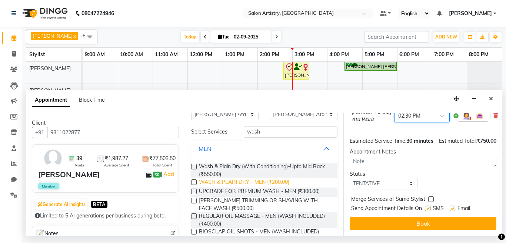
scroll to position [0, 0]
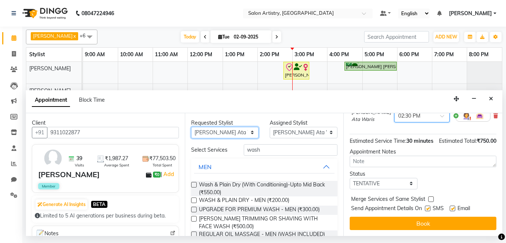
click at [239, 132] on select "Any [PERSON_NAME] [PERSON_NAME] [PERSON_NAME] [PERSON_NAME] [PERSON_NAME] [PERS…" at bounding box center [225, 132] width 68 height 11
select select "79865"
click at [191, 127] on select "Any [PERSON_NAME] [PERSON_NAME] [PERSON_NAME] [PERSON_NAME] [PERSON_NAME] [PERS…" at bounding box center [225, 132] width 68 height 11
select select "79865"
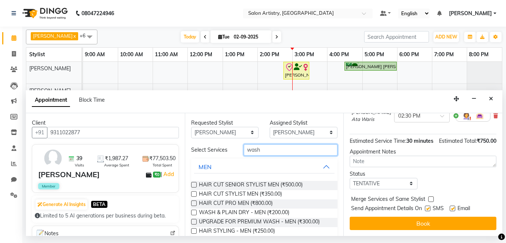
click at [272, 150] on input "wash" at bounding box center [291, 149] width 94 height 11
type input "w"
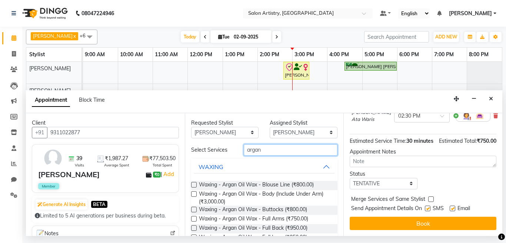
type input "argan"
click at [193, 218] on label at bounding box center [194, 219] width 6 height 6
click at [193, 218] on input "checkbox" at bounding box center [193, 219] width 5 height 5
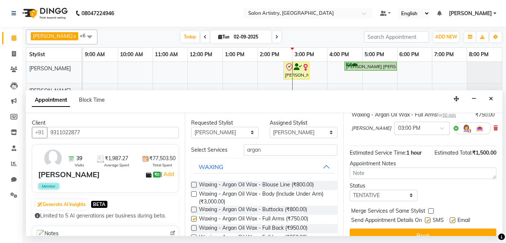
checkbox input "false"
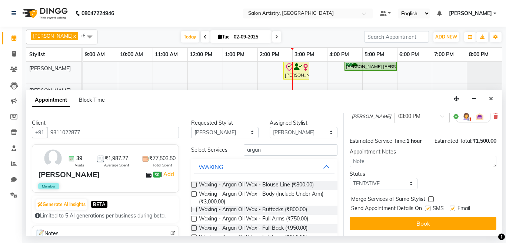
scroll to position [122, 0]
click at [380, 179] on select "Select TENTATIVE CONFIRM CHECK-IN UPCOMING" at bounding box center [383, 183] width 68 height 11
select select "check-in"
click at [349, 178] on select "Select TENTATIVE CONFIRM CHECK-IN UPCOMING" at bounding box center [383, 183] width 68 height 11
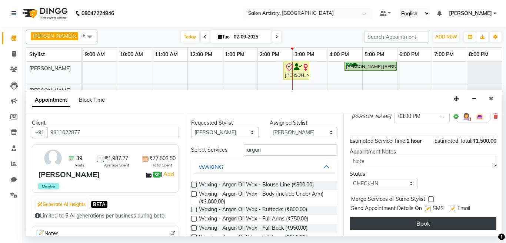
click at [371, 223] on button "Book" at bounding box center [422, 223] width 147 height 13
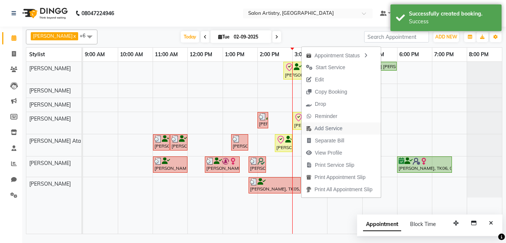
click at [325, 127] on span "Add Service" at bounding box center [328, 129] width 28 height 8
select select "79865"
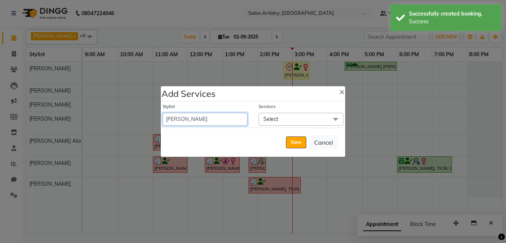
click at [212, 123] on select "Admin [PERSON_NAME] [PERSON_NAME] [PERSON_NAME] [PERSON_NAME] [PERSON_NAME] [PE…" at bounding box center [204, 119] width 85 height 13
click at [272, 119] on span "Select" at bounding box center [270, 119] width 15 height 7
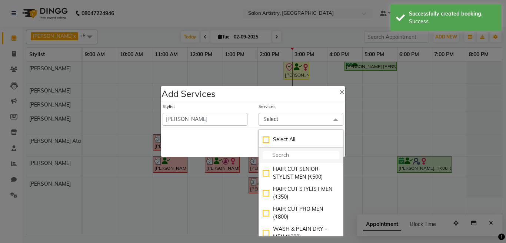
click at [283, 153] on input "multiselect-search" at bounding box center [300, 155] width 77 height 8
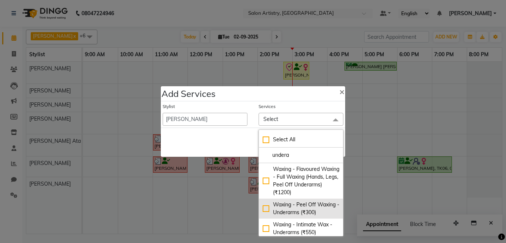
type input "undera"
click at [263, 214] on div "Waxing - Peel Off Waxing - Underarms (₹300)" at bounding box center [300, 209] width 77 height 16
checkbox input "true"
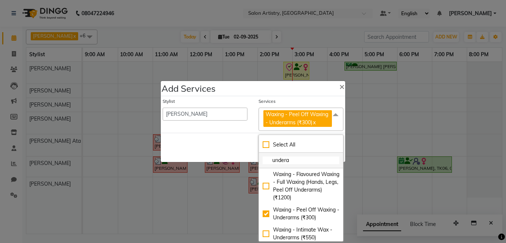
click at [293, 162] on input "undera" at bounding box center [300, 161] width 77 height 8
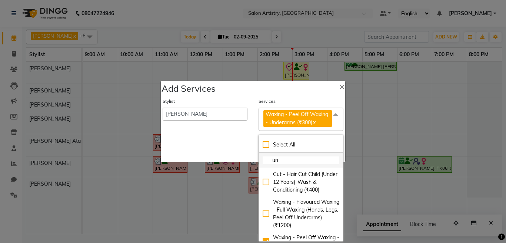
type input "u"
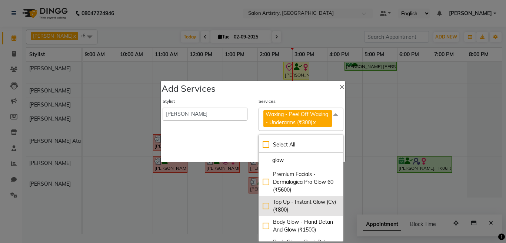
type input "glow"
click at [262, 205] on div "Top Up - Instant Glow (Cv) (₹800)" at bounding box center [300, 206] width 77 height 16
checkbox input "true"
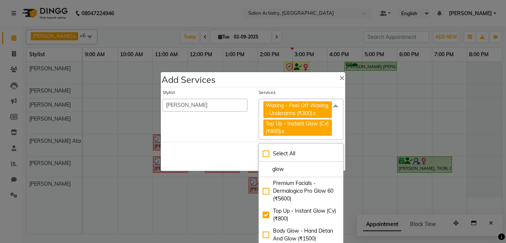
click at [227, 155] on div "Save Cancel" at bounding box center [253, 156] width 184 height 29
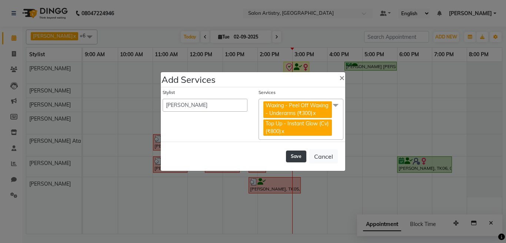
click at [295, 157] on button "Save" at bounding box center [296, 157] width 20 height 12
select select "79884"
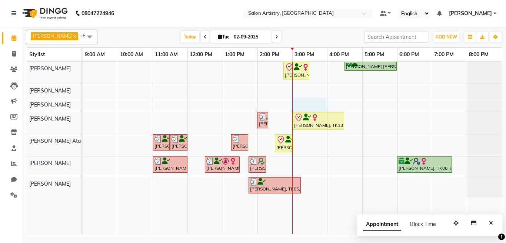
click at [312, 105] on div "[PERSON_NAME], TK07, 02:45 PM-03:30 PM, Oil Massage - Bio Scalp Shots (Hair Fal…" at bounding box center [292, 148] width 419 height 172
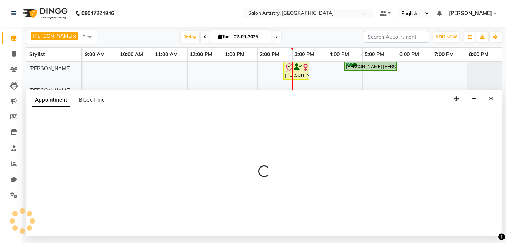
select select "79862"
select select "900"
select select "tentative"
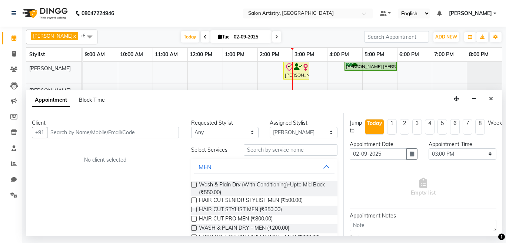
click at [120, 133] on input "text" at bounding box center [113, 132] width 132 height 11
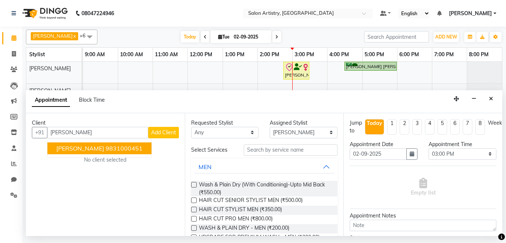
click at [114, 151] on ngb-highlight "9831000451" at bounding box center [123, 148] width 37 height 7
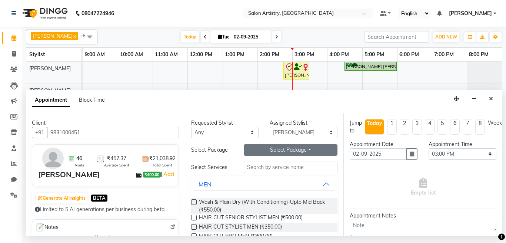
type input "9831000451"
click at [269, 152] on button "Select Package Toggle Dropdown" at bounding box center [291, 149] width 94 height 11
click at [271, 165] on li "Regular Pedicure_2+1" at bounding box center [280, 165] width 73 height 11
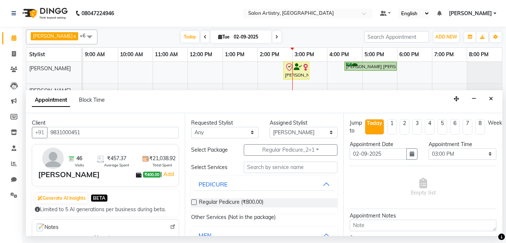
click at [193, 203] on label at bounding box center [194, 202] width 6 height 6
click at [193, 203] on input "checkbox" at bounding box center [193, 203] width 5 height 5
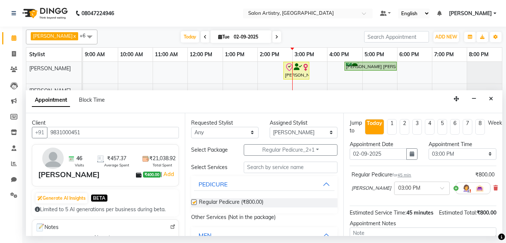
checkbox input "false"
click at [403, 192] on div "× 03:00 PM" at bounding box center [422, 188] width 56 height 13
click at [394, 209] on div "03:30 PM" at bounding box center [421, 210] width 55 height 14
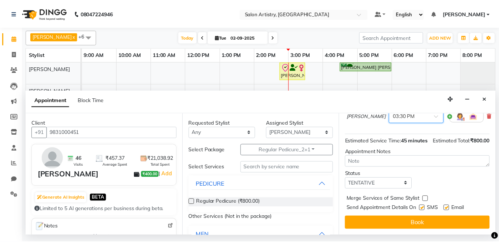
scroll to position [74, 0]
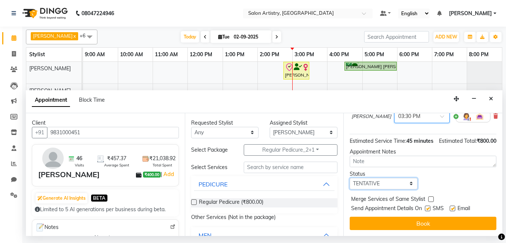
click at [369, 188] on select "Select TENTATIVE CONFIRM CHECK-IN UPCOMING" at bounding box center [383, 183] width 68 height 11
select select "check-in"
click at [349, 183] on select "Select TENTATIVE CONFIRM CHECK-IN UPCOMING" at bounding box center [383, 183] width 68 height 11
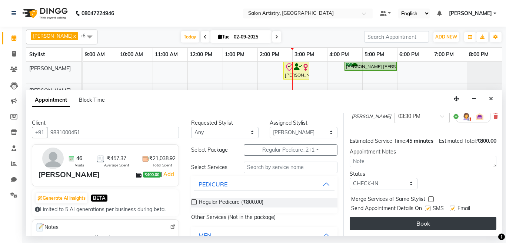
click at [382, 225] on button "Book" at bounding box center [422, 223] width 147 height 13
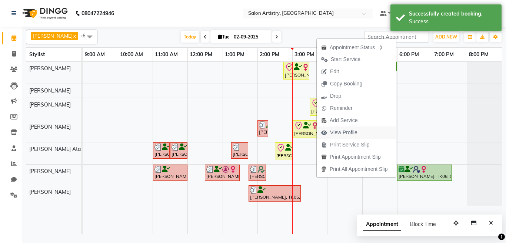
click at [340, 134] on span "View Profile" at bounding box center [343, 133] width 27 height 8
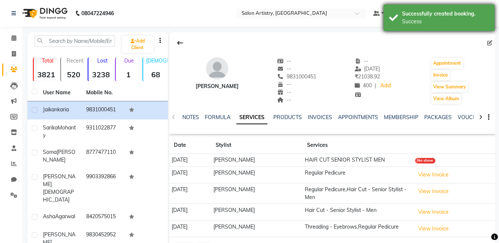
click at [442, 10] on div "Successfully created booking." at bounding box center [445, 14] width 87 height 8
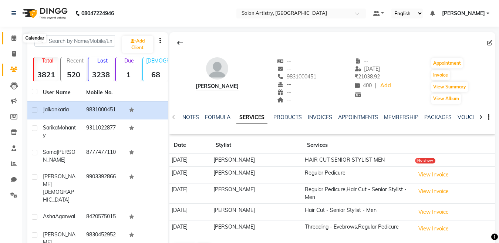
click at [13, 35] on icon at bounding box center [13, 38] width 5 height 6
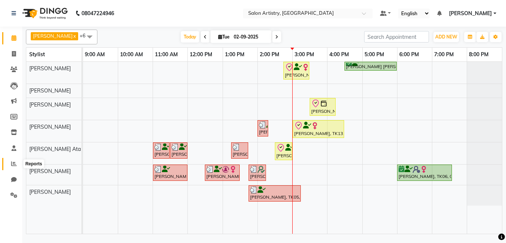
click at [12, 163] on icon at bounding box center [14, 164] width 6 height 6
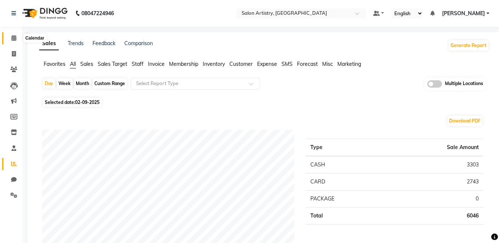
click at [12, 36] on icon at bounding box center [13, 38] width 5 height 6
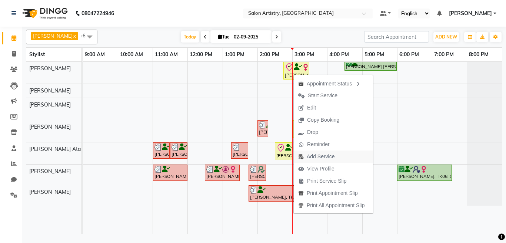
click at [311, 155] on span "Add Service" at bounding box center [320, 157] width 28 height 8
select select "79861"
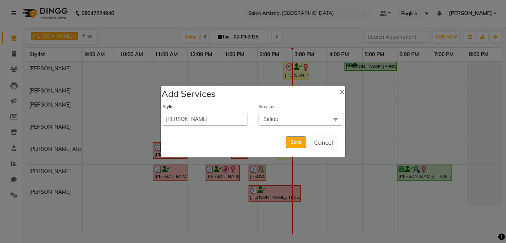
click at [269, 119] on span "Select" at bounding box center [270, 119] width 15 height 7
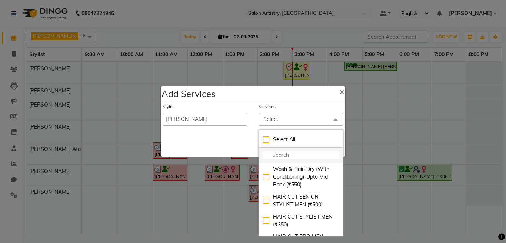
click at [278, 151] on li at bounding box center [301, 156] width 84 height 16
click at [273, 155] on input "multiselect-search" at bounding box center [300, 155] width 77 height 8
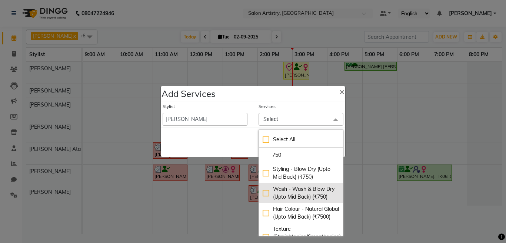
type input "750"
click at [262, 196] on div "Wash - Wash & Blow Dry (Upto Mid Back) (₹750)" at bounding box center [300, 193] width 77 height 16
checkbox input "true"
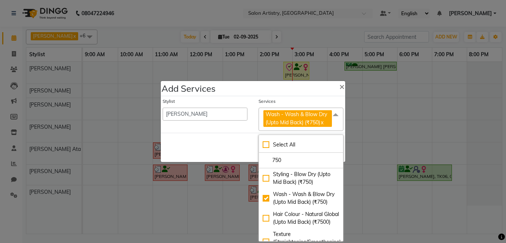
click at [195, 133] on div "Save Cancel" at bounding box center [253, 147] width 184 height 29
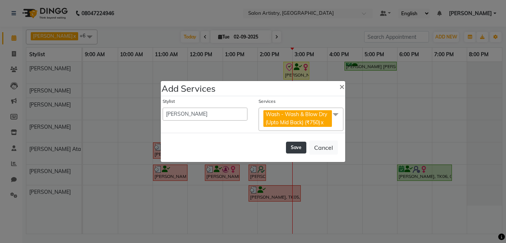
click at [292, 145] on button "Save" at bounding box center [296, 148] width 20 height 12
select select "79884"
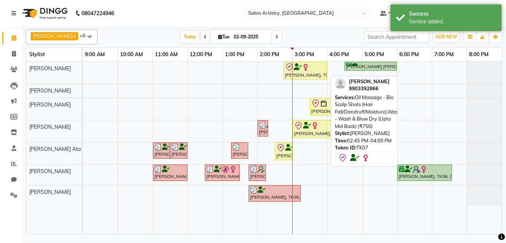
click at [302, 74] on div "[PERSON_NAME], TK07, 02:45 PM-04:00 PM, Oil Massage - Bio Scalp Shots (Hair Fal…" at bounding box center [305, 71] width 42 height 16
select select "8"
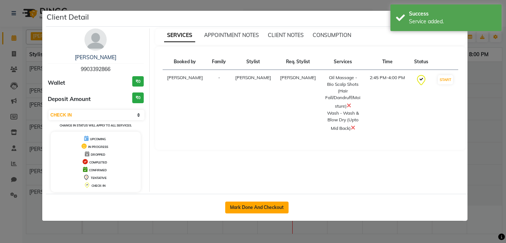
click at [260, 211] on button "Mark Done And Checkout" at bounding box center [256, 208] width 63 height 12
select select "service"
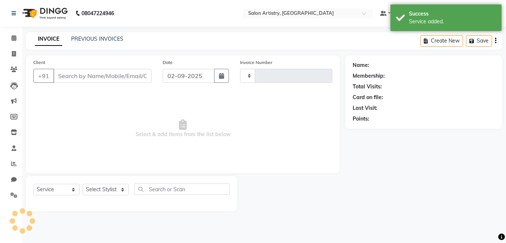
type input "2260"
select select "8285"
select select "79865"
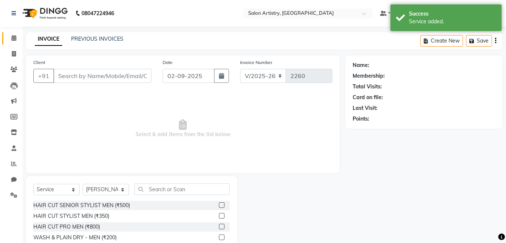
type input "9903392866"
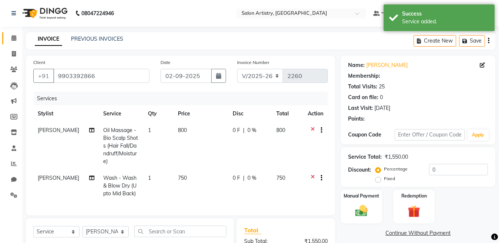
select select "1: Object"
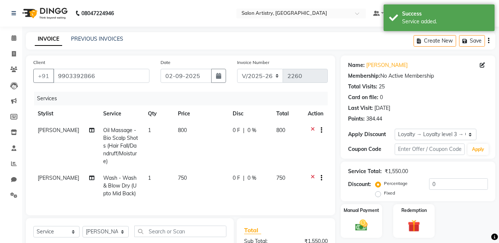
click at [256, 127] on div "0 F | 0 %" at bounding box center [250, 131] width 35 height 8
select select "79861"
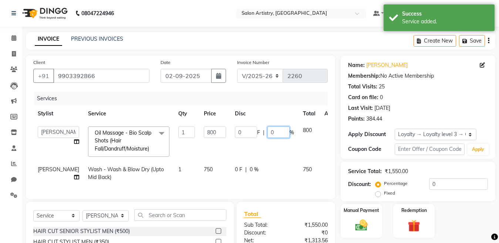
click at [268, 132] on input "0" at bounding box center [279, 132] width 22 height 11
type input "30"
click at [248, 167] on div "0 F | 0 %" at bounding box center [264, 170] width 59 height 8
select select "79861"
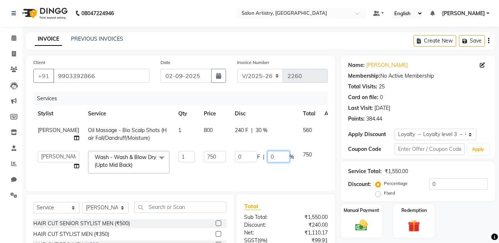
click at [268, 162] on input "0" at bounding box center [279, 156] width 22 height 11
type input "30"
click at [287, 36] on div "INVOICE PREVIOUS INVOICES Create New Save" at bounding box center [261, 40] width 470 height 17
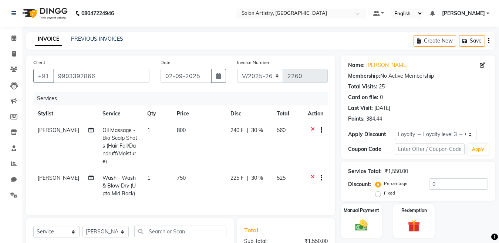
scroll to position [94, 0]
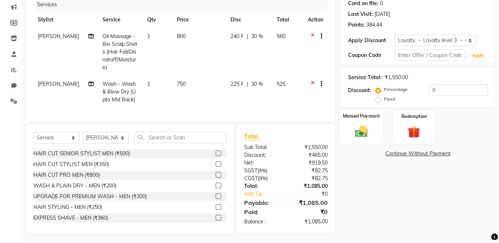
click at [362, 132] on img at bounding box center [361, 131] width 21 height 15
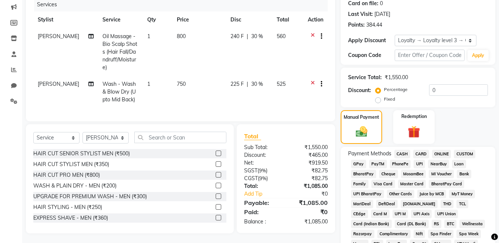
click at [354, 162] on span "GPay" at bounding box center [358, 164] width 15 height 9
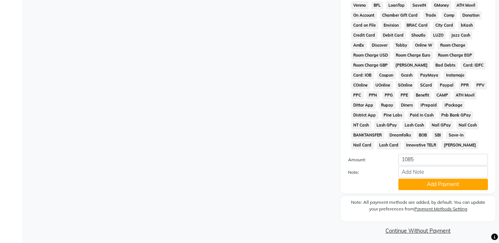
scroll to position [337, 0]
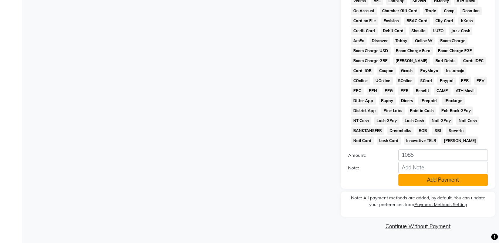
click at [421, 178] on button "Add Payment" at bounding box center [444, 179] width 90 height 11
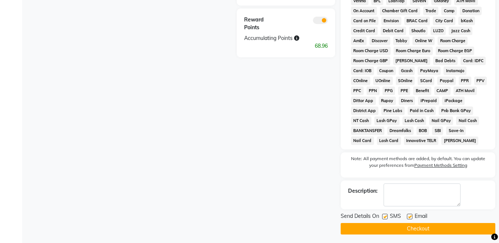
click at [415, 231] on button "Checkout" at bounding box center [418, 228] width 155 height 11
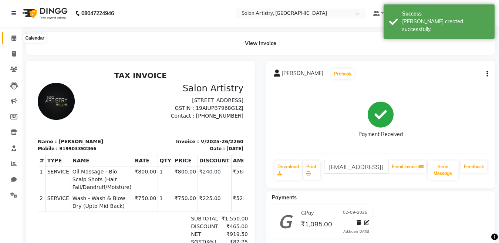
click at [11, 36] on span at bounding box center [13, 38] width 13 height 9
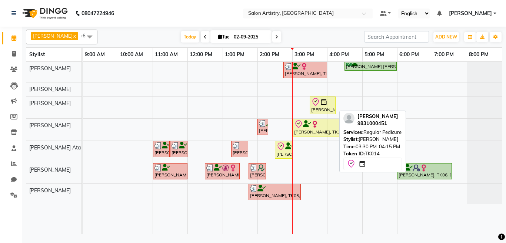
click at [321, 110] on div "[PERSON_NAME], TK14, 03:30 PM-04:15 PM, Regular Pedicure" at bounding box center [322, 106] width 24 height 16
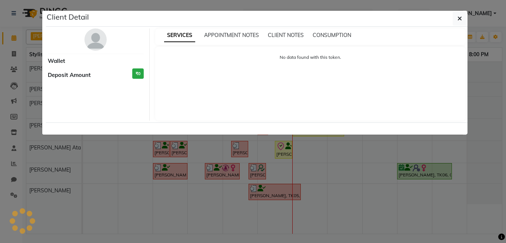
select select "8"
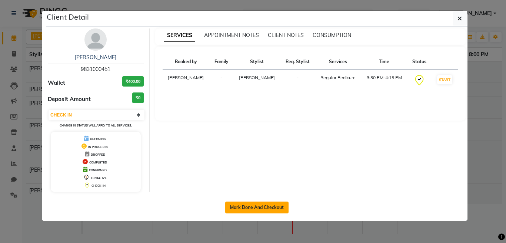
click at [236, 209] on button "Mark Done And Checkout" at bounding box center [256, 208] width 63 height 12
select select "service"
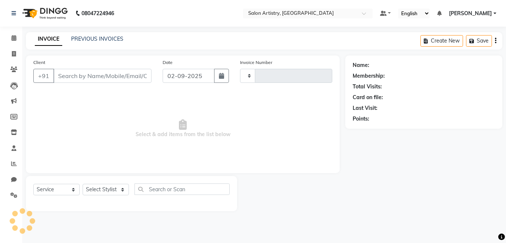
type input "2261"
select select "8285"
select select "79865"
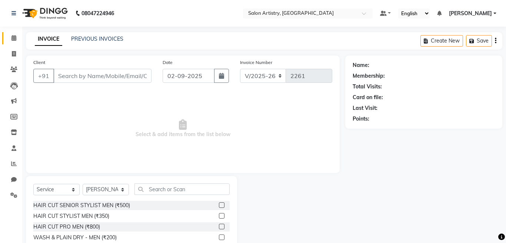
type input "9831000451"
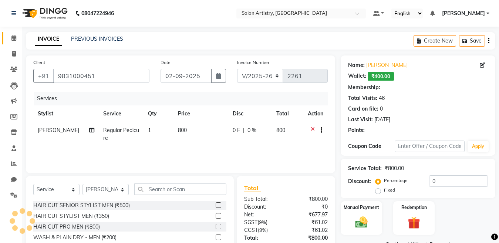
select select "1: Object"
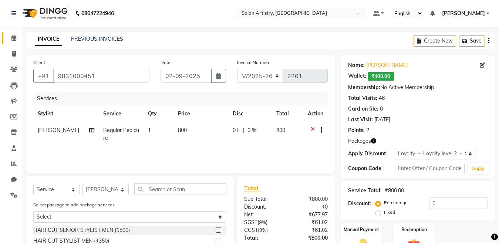
scroll to position [74, 0]
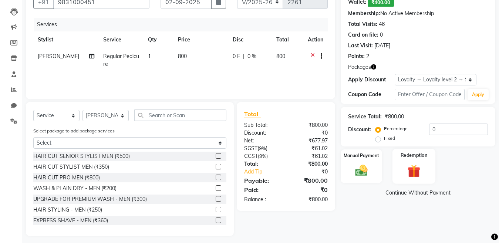
click at [410, 171] on img at bounding box center [414, 171] width 21 height 16
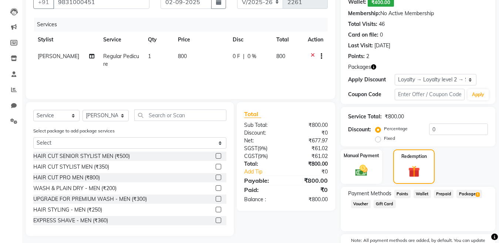
click at [467, 194] on span "Package 1" at bounding box center [470, 194] width 26 height 9
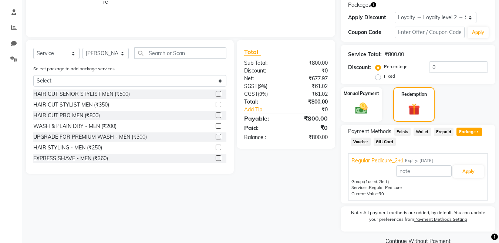
scroll to position [151, 0]
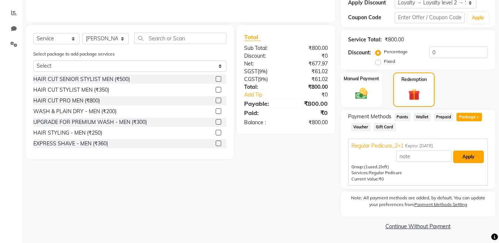
click at [467, 159] on button "Apply" at bounding box center [468, 157] width 31 height 13
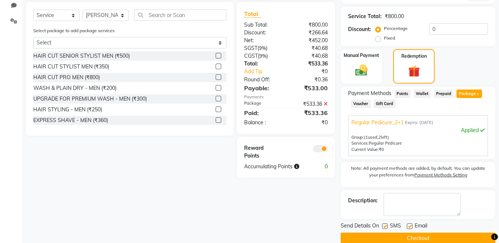
scroll to position [187, 0]
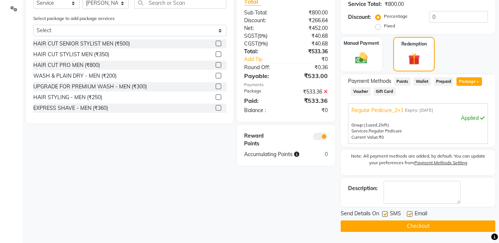
click at [402, 229] on button "Checkout" at bounding box center [418, 226] width 155 height 11
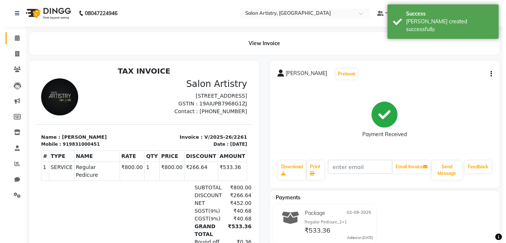
scroll to position [6, 0]
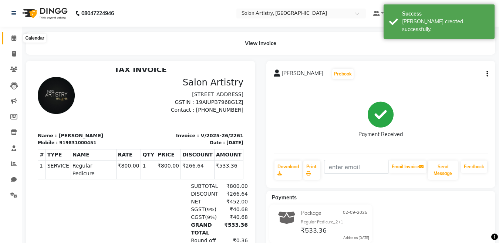
click at [15, 37] on icon at bounding box center [13, 38] width 5 height 6
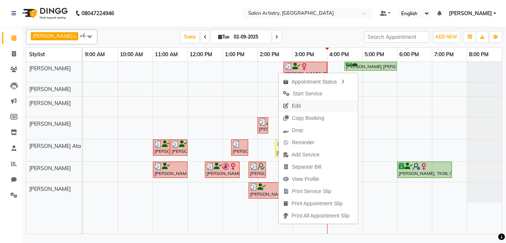
click at [301, 107] on span "Edit" at bounding box center [296, 106] width 9 height 8
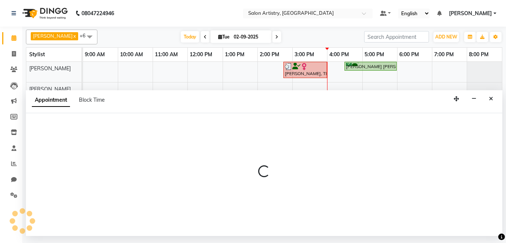
select select "tentative"
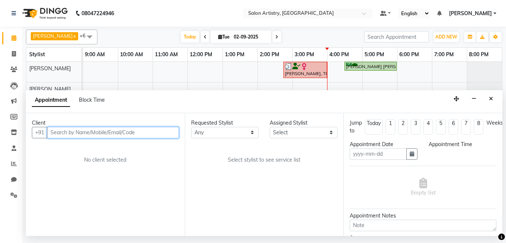
type input "02-09-2025"
select select "check-in"
select select "79865"
select select "870"
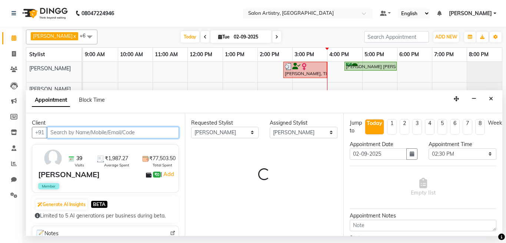
select select "4168"
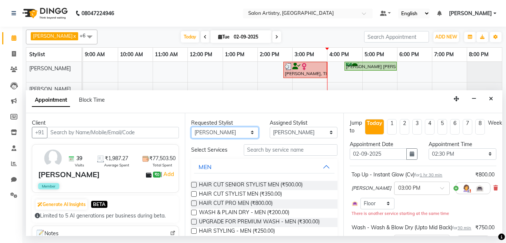
click at [222, 134] on select "Any [PERSON_NAME] [PERSON_NAME] [PERSON_NAME] [PERSON_NAME] [PERSON_NAME] [PERS…" at bounding box center [225, 132] width 68 height 11
select select "79863"
click at [191, 127] on select "Any [PERSON_NAME] [PERSON_NAME] [PERSON_NAME] [PERSON_NAME] [PERSON_NAME] [PERS…" at bounding box center [225, 132] width 68 height 11
select select "79863"
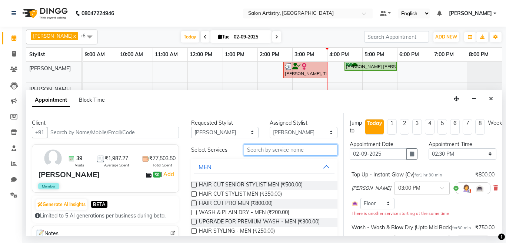
click at [275, 150] on input "text" at bounding box center [291, 149] width 94 height 11
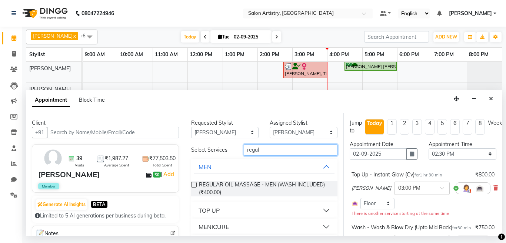
type input "regul"
click at [214, 226] on div "MENICURE" at bounding box center [213, 226] width 30 height 9
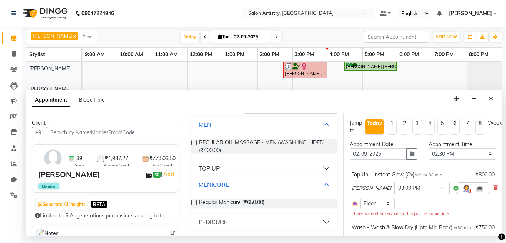
click at [193, 202] on label at bounding box center [194, 203] width 6 height 6
click at [193, 202] on input "checkbox" at bounding box center [193, 203] width 5 height 5
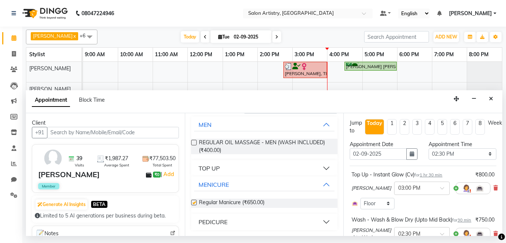
checkbox input "false"
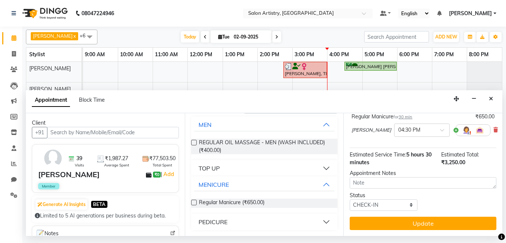
scroll to position [259, 0]
click at [398, 134] on input "text" at bounding box center [414, 130] width 33 height 8
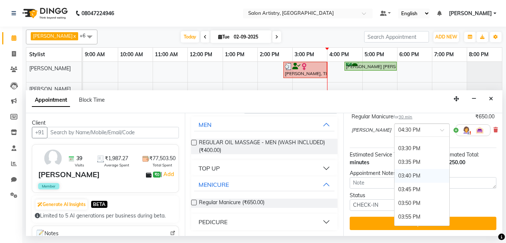
scroll to position [896, 0]
click at [394, 171] on div "03:30 PM" at bounding box center [421, 165] width 55 height 14
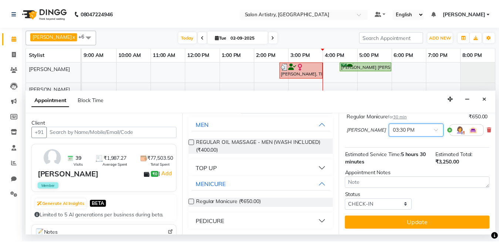
scroll to position [273, 0]
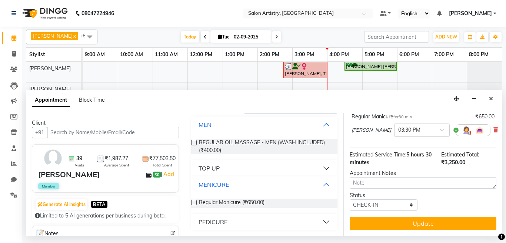
click at [379, 218] on button "Update" at bounding box center [422, 223] width 147 height 13
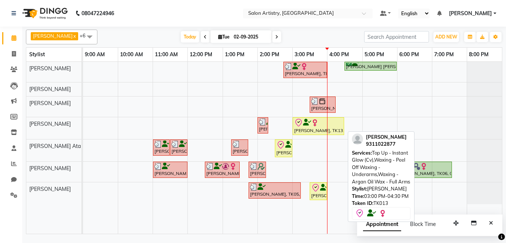
click at [306, 128] on div "[PERSON_NAME], TK13, 03:00 PM-04:30 PM, Top Up - Instant Glow (Cv),Waxing - Pee…" at bounding box center [318, 126] width 50 height 16
select select "8"
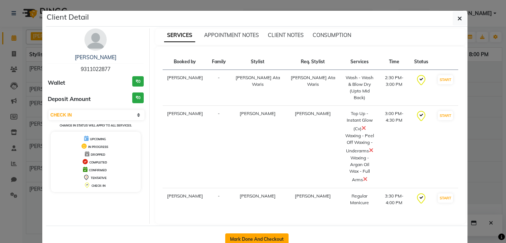
click at [246, 234] on button "Mark Done And Checkout" at bounding box center [256, 240] width 63 height 12
select select "service"
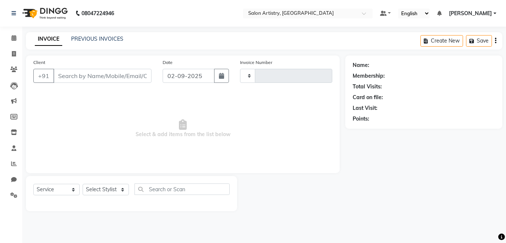
type input "2262"
select select "8285"
select select "79865"
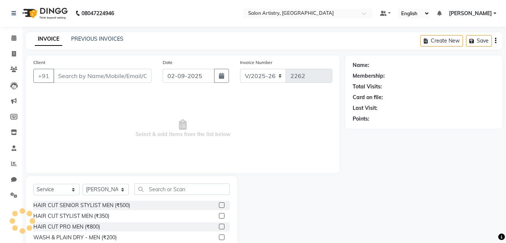
type input "9311022877"
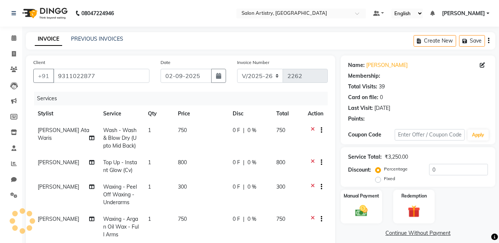
select select "2: Object"
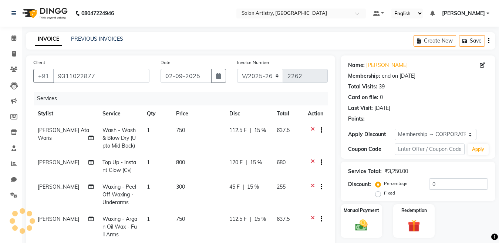
type input "15"
click at [258, 130] on span "15 %" at bounding box center [260, 131] width 12 height 8
select select "79858"
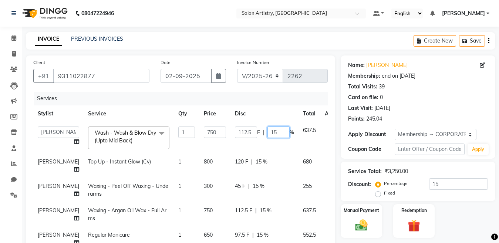
click at [268, 132] on input "15" at bounding box center [279, 132] width 22 height 11
type input "1"
type input "30"
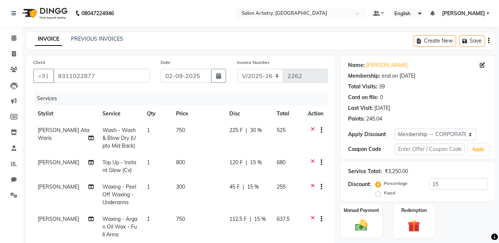
click at [247, 185] on span "15 %" at bounding box center [253, 187] width 12 height 8
select select "79865"
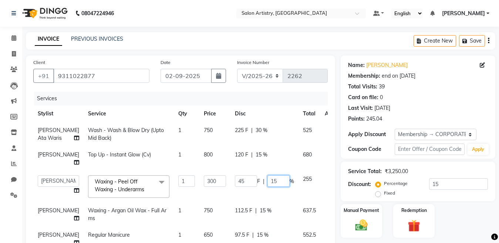
click at [268, 187] on input "15" at bounding box center [279, 180] width 22 height 11
type input "1"
click at [271, 94] on div "Services" at bounding box center [183, 99] width 299 height 14
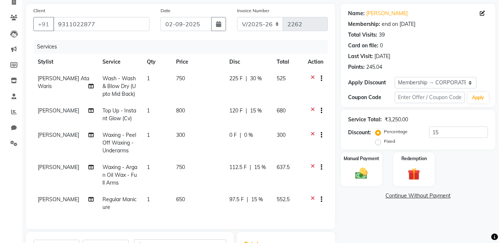
scroll to position [164, 0]
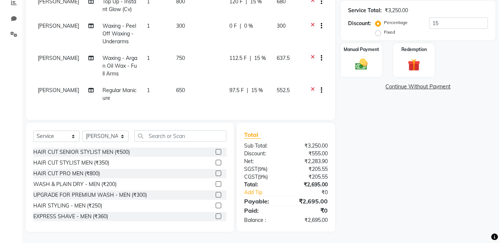
click at [254, 54] on span "15 %" at bounding box center [260, 58] width 12 height 8
select select "79865"
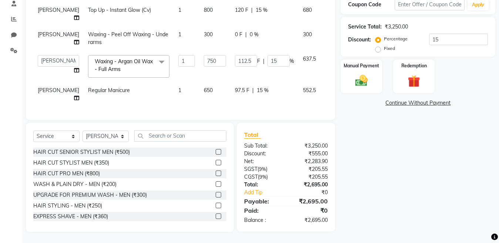
scroll to position [152, 0]
click at [268, 62] on input "15" at bounding box center [279, 60] width 22 height 11
type input "1"
click at [255, 90] on tbody "[PERSON_NAME] Ata Waris Wash - Wash & Blow Dry (Upto Mid Back) 1 750 225 F | 30…" at bounding box center [189, 41] width 312 height 129
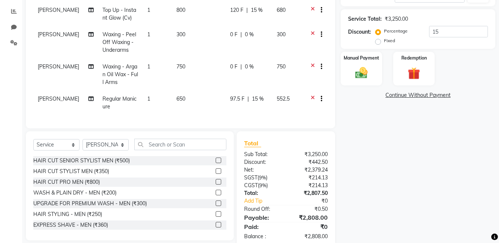
click at [258, 96] on div "97.5 F | 15 %" at bounding box center [249, 99] width 38 height 8
select select "79863"
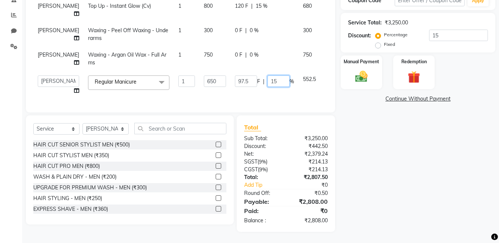
click at [268, 85] on input "15" at bounding box center [279, 80] width 22 height 11
type input "1"
type input "30"
click at [396, 155] on div "Name: [PERSON_NAME] Membership: end on [DATE] Total Visits: 39 Card on file: 0 …" at bounding box center [421, 69] width 160 height 325
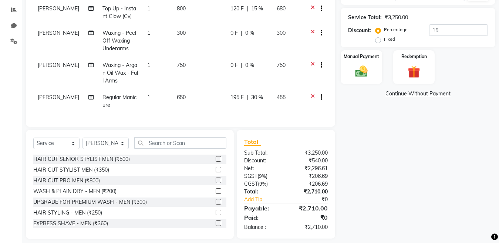
scroll to position [164, 0]
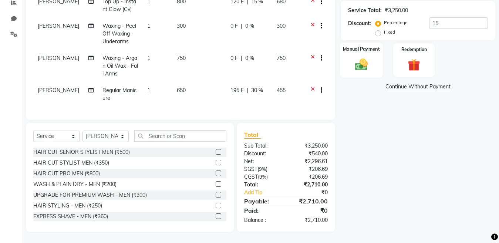
click at [363, 61] on img at bounding box center [361, 64] width 21 height 15
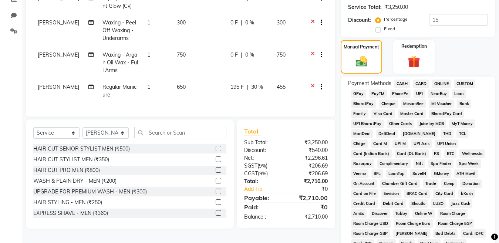
click at [382, 94] on span "PayTM" at bounding box center [378, 94] width 18 height 9
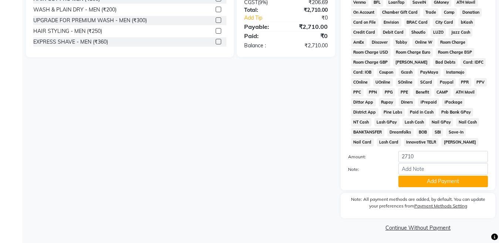
scroll to position [337, 0]
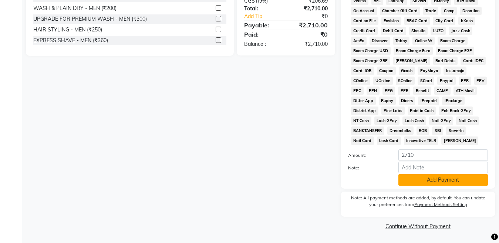
click at [424, 180] on button "Add Payment" at bounding box center [444, 179] width 90 height 11
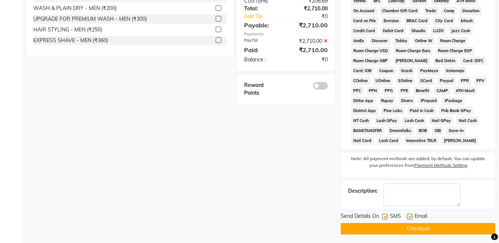
click at [420, 229] on button "Checkout" at bounding box center [418, 228] width 155 height 11
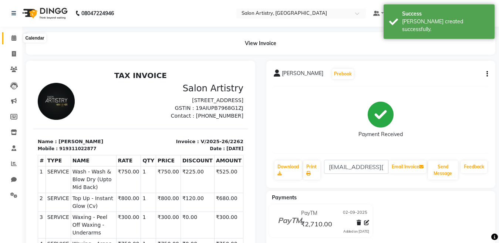
click at [14, 38] on icon at bounding box center [13, 38] width 5 height 6
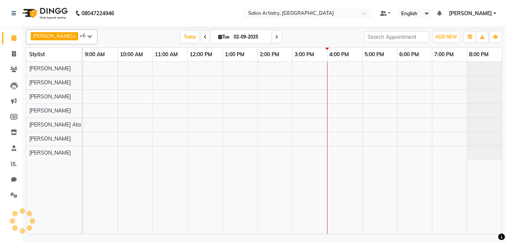
select select "en"
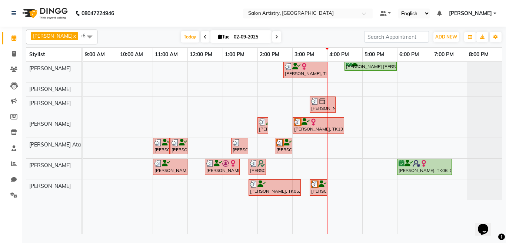
click at [275, 37] on icon at bounding box center [276, 37] width 3 height 4
type input "[DATE]"
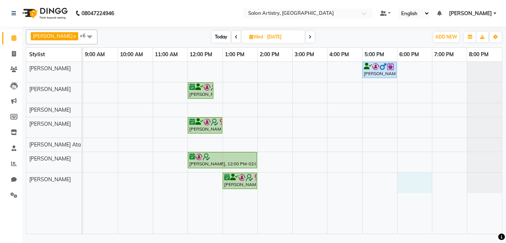
click at [416, 178] on div "Pawan Kumar Shukla, 05:00 PM-06:00 PM, HAIR CUT SENIOR STYLIST MEN,NATURAL GLOB…" at bounding box center [292, 148] width 419 height 172
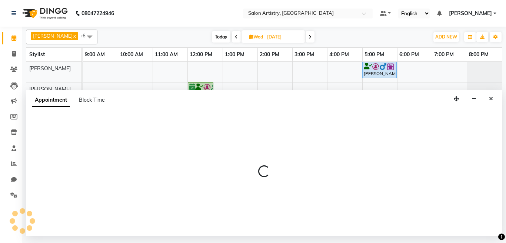
select select "79863"
select select "tentative"
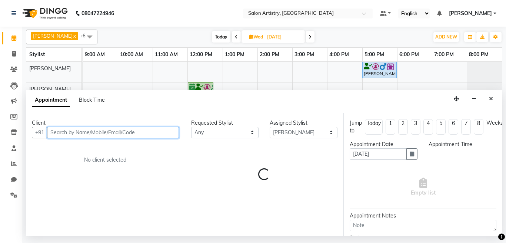
select select "1080"
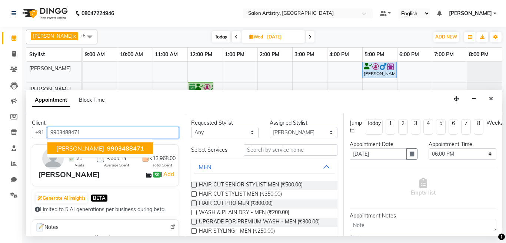
click at [103, 148] on span "ANASUVA ANASUVA" at bounding box center [80, 148] width 48 height 7
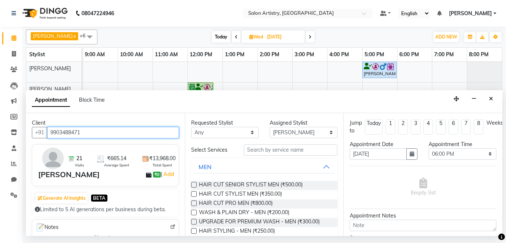
type input "9903488471"
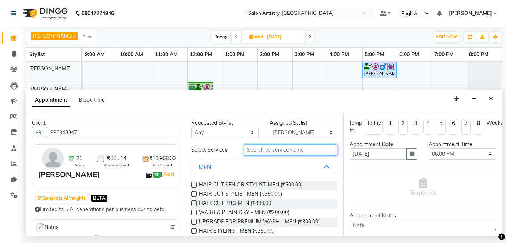
click at [274, 150] on input "text" at bounding box center [291, 149] width 94 height 11
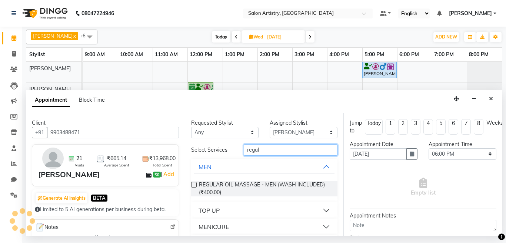
type input "regul"
click at [224, 229] on div "MENICURE" at bounding box center [213, 226] width 30 height 9
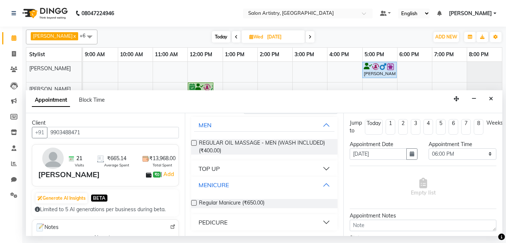
scroll to position [42, 0]
click at [194, 203] on label at bounding box center [194, 203] width 6 height 6
click at [194, 203] on input "checkbox" at bounding box center [193, 203] width 5 height 5
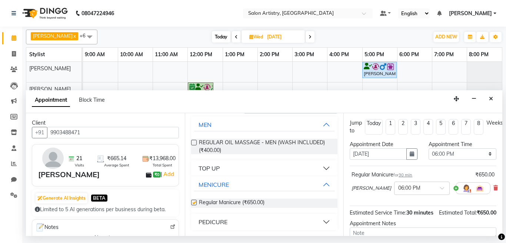
checkbox input "false"
click at [398, 189] on input "text" at bounding box center [414, 188] width 33 height 8
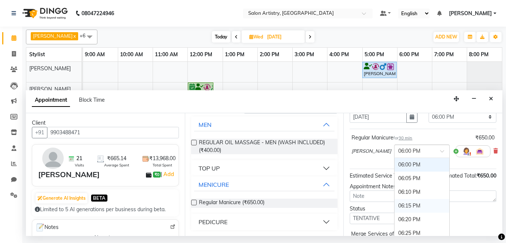
scroll to position [1360, 0]
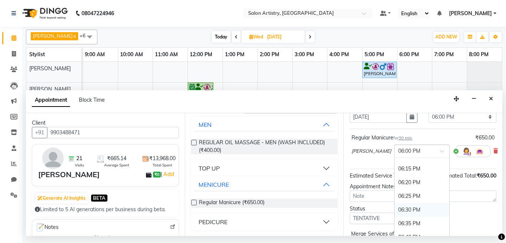
click at [394, 210] on div "06:30 PM" at bounding box center [421, 210] width 55 height 14
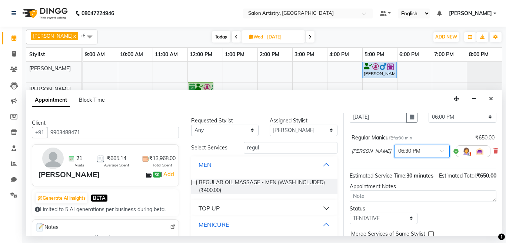
scroll to position [0, 0]
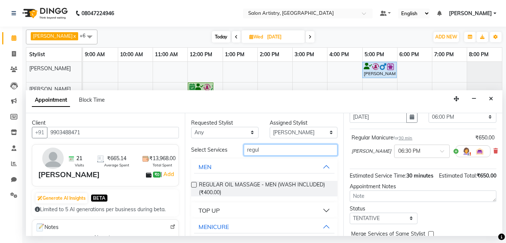
click at [265, 151] on input "regul" at bounding box center [291, 149] width 94 height 11
type input "r"
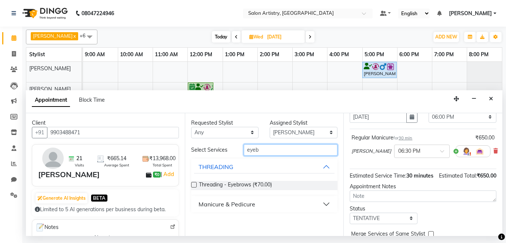
type input "eyeb"
click at [192, 184] on label at bounding box center [194, 185] width 6 height 6
click at [192, 184] on input "checkbox" at bounding box center [193, 185] width 5 height 5
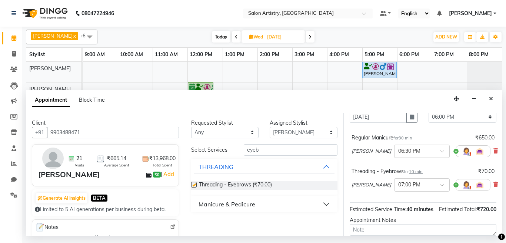
checkbox input "false"
click at [416, 171] on span "10 min" at bounding box center [416, 171] width 14 height 5
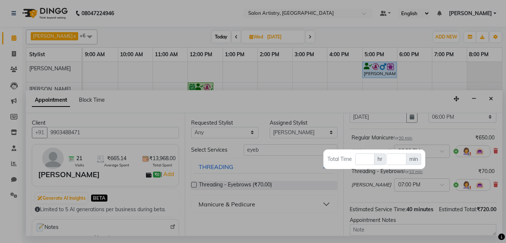
click at [405, 144] on div at bounding box center [253, 121] width 506 height 243
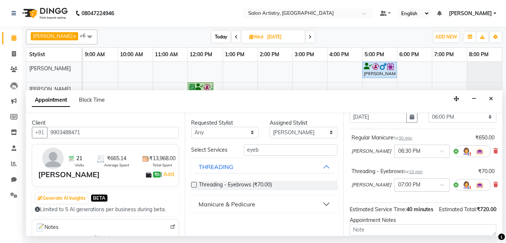
click at [398, 184] on input "text" at bounding box center [414, 185] width 33 height 8
click at [394, 202] on div "07:15 PM" at bounding box center [421, 203] width 55 height 14
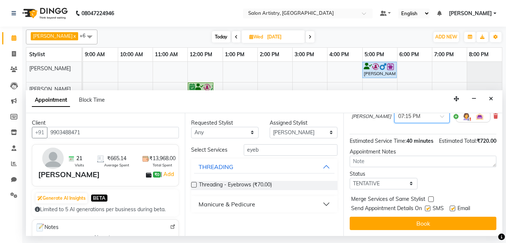
scroll to position [111, 0]
click at [378, 188] on select "Select TENTATIVE CONFIRM UPCOMING" at bounding box center [383, 183] width 68 height 11
select select "confirm booking"
click at [349, 180] on select "Select TENTATIVE CONFIRM UPCOMING" at bounding box center [383, 183] width 68 height 11
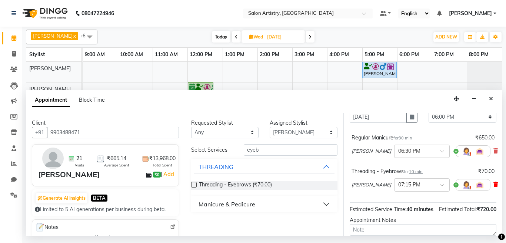
click at [493, 184] on icon at bounding box center [495, 184] width 4 height 5
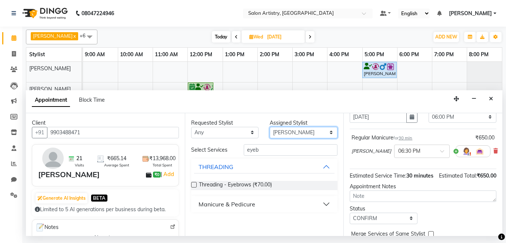
click at [289, 135] on select "Select Anupriya Ghosh Iqbal Ahmed Irshad Khan Mannu Kumar Gupta Mekhla Bhattach…" at bounding box center [303, 132] width 68 height 11
select select "79864"
click at [269, 127] on select "Select Anupriya Ghosh Iqbal Ahmed Irshad Khan Mannu Kumar Gupta Mekhla Bhattach…" at bounding box center [303, 132] width 68 height 11
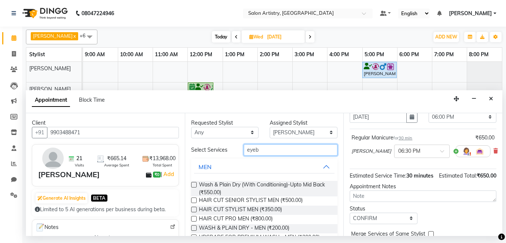
click at [266, 151] on input "eyeb" at bounding box center [291, 149] width 94 height 11
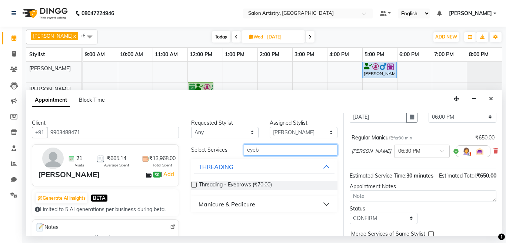
type input "eyeb"
click at [194, 183] on label at bounding box center [194, 185] width 6 height 6
click at [194, 183] on input "checkbox" at bounding box center [193, 185] width 5 height 5
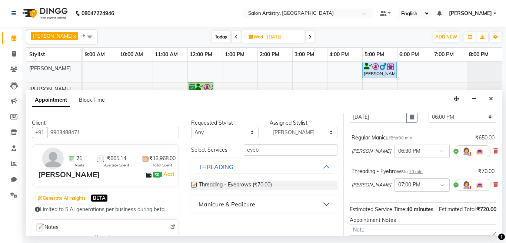
checkbox input "false"
click at [398, 185] on input "text" at bounding box center [414, 185] width 33 height 8
click at [394, 202] on div "07:15 PM" at bounding box center [421, 203] width 55 height 14
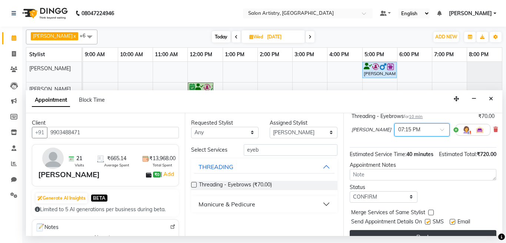
scroll to position [120, 0]
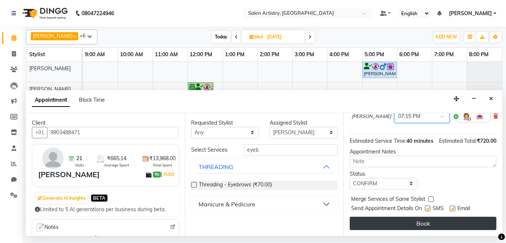
click at [386, 217] on button "Book" at bounding box center [422, 223] width 147 height 13
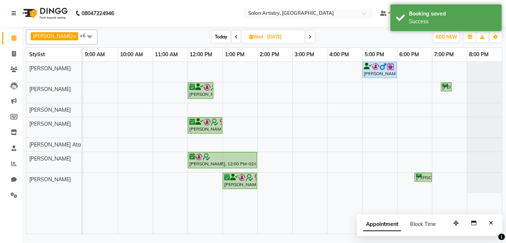
click at [235, 36] on icon at bounding box center [236, 37] width 3 height 4
type input "02-09-2025"
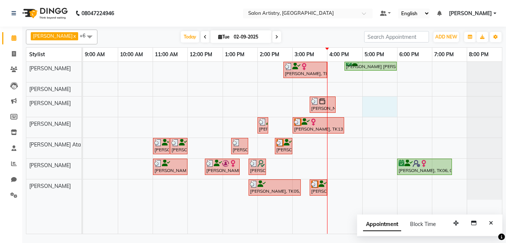
click at [363, 100] on div "Gaurika Jain, TK07, 02:45 PM-04:00 PM, Oil Massage - Bio Scalp Shots (Hair Fall…" at bounding box center [292, 148] width 419 height 172
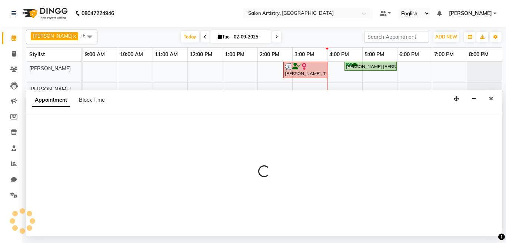
select select "79862"
select select "1020"
select select "tentative"
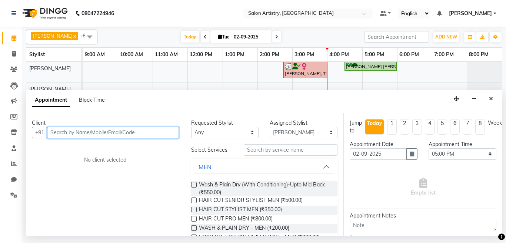
click at [102, 131] on input "text" at bounding box center [113, 132] width 132 height 11
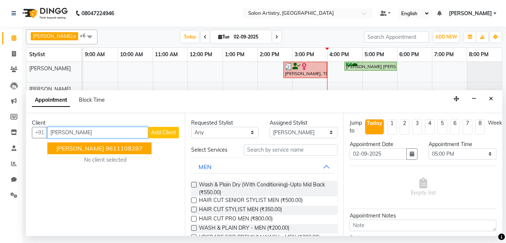
click at [105, 150] on ngb-highlight "9611108287" at bounding box center [123, 148] width 37 height 7
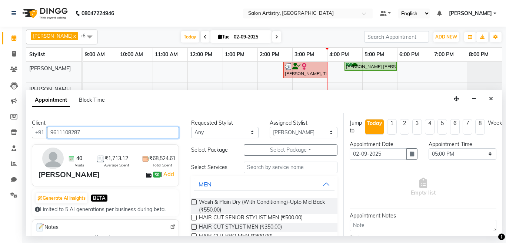
type input "9611108287"
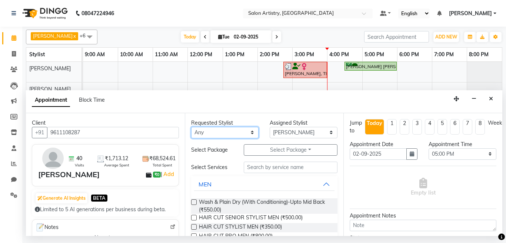
click at [230, 134] on select "Any [PERSON_NAME] [PERSON_NAME] [PERSON_NAME] [PERSON_NAME] [PERSON_NAME] [PERS…" at bounding box center [225, 132] width 68 height 11
select select "79862"
click at [191, 127] on select "Any [PERSON_NAME] [PERSON_NAME] [PERSON_NAME] [PERSON_NAME] [PERSON_NAME] [PERS…" at bounding box center [225, 132] width 68 height 11
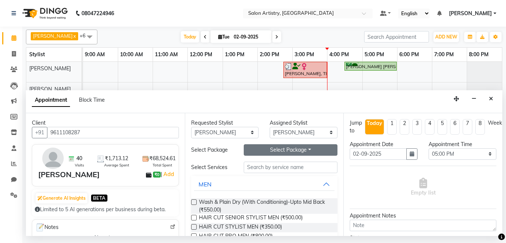
click at [278, 152] on button "Select Package Toggle Dropdown" at bounding box center [291, 149] width 94 height 11
click at [272, 167] on li "Regular Pedicure_2+1" at bounding box center [280, 165] width 73 height 11
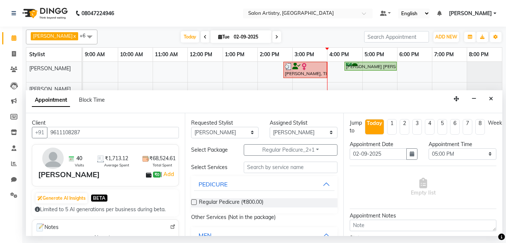
click at [194, 201] on label at bounding box center [194, 202] width 6 height 6
click at [194, 201] on input "checkbox" at bounding box center [193, 203] width 5 height 5
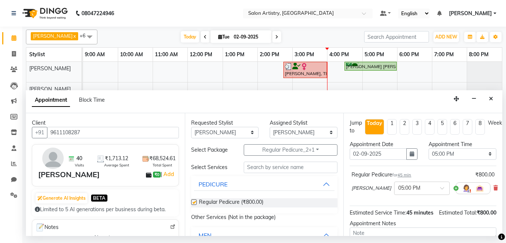
checkbox input "false"
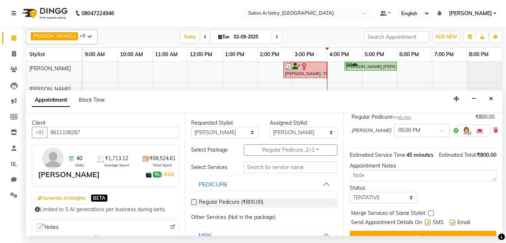
scroll to position [86, 0]
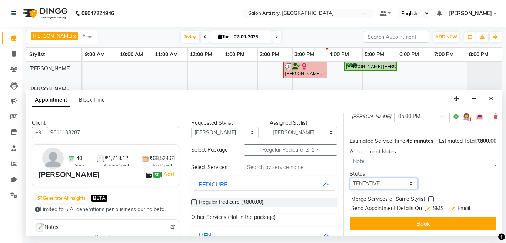
click at [373, 180] on select "Select TENTATIVE CONFIRM CHECK-IN UPCOMING" at bounding box center [383, 183] width 68 height 11
select select "confirm booking"
click at [349, 178] on select "Select TENTATIVE CONFIRM CHECK-IN UPCOMING" at bounding box center [383, 183] width 68 height 11
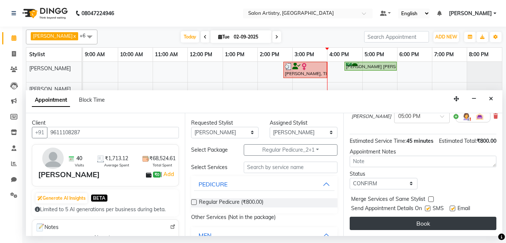
click at [387, 217] on button "Book" at bounding box center [422, 223] width 147 height 13
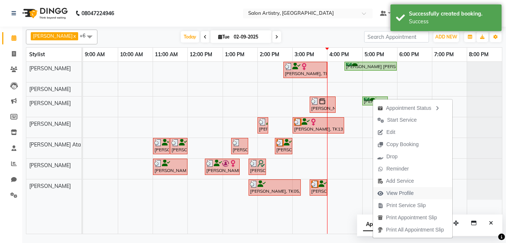
click at [396, 193] on span "View Profile" at bounding box center [399, 193] width 27 height 8
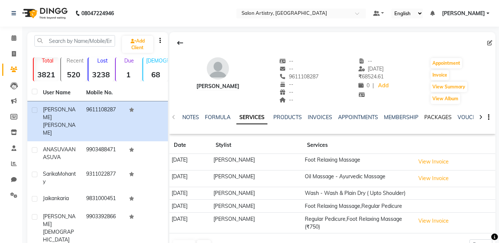
click at [437, 116] on link "PACKAGES" at bounding box center [437, 117] width 27 height 7
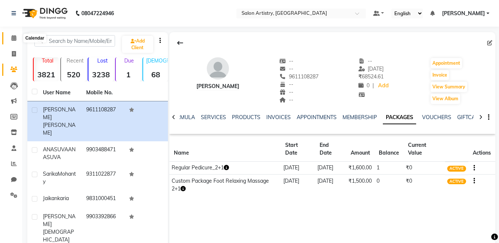
click at [14, 37] on icon at bounding box center [13, 38] width 5 height 6
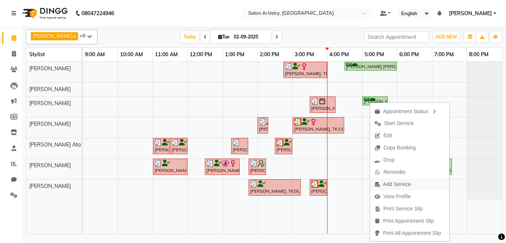
click at [393, 184] on span "Add Service" at bounding box center [397, 185] width 28 height 8
select select "79862"
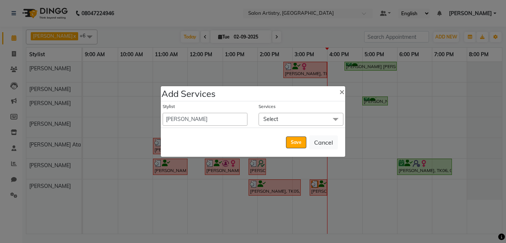
drag, startPoint x: 267, startPoint y: 118, endPoint x: 271, endPoint y: 128, distance: 10.7
click at [267, 118] on span "Select" at bounding box center [270, 119] width 15 height 7
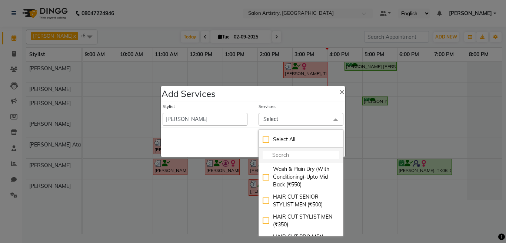
click at [283, 155] on input "multiselect-search" at bounding box center [300, 155] width 77 height 8
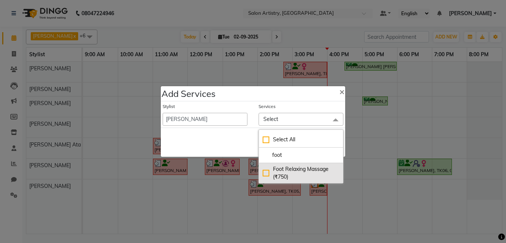
type input "foot"
click at [263, 172] on div "Foot Relaxing Massage (₹750)" at bounding box center [300, 173] width 77 height 16
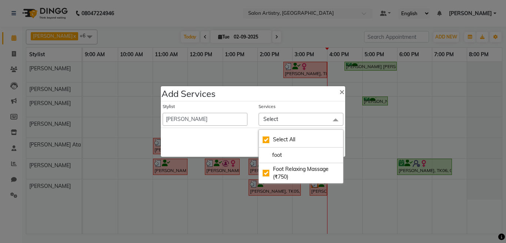
checkbox input "true"
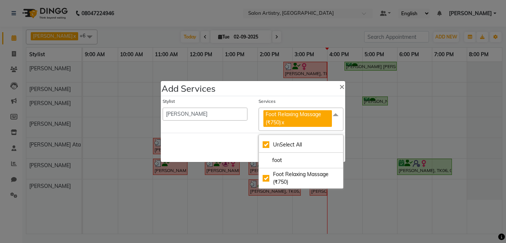
drag, startPoint x: 235, startPoint y: 154, endPoint x: 241, endPoint y: 151, distance: 6.8
click at [235, 154] on div "Save Cancel" at bounding box center [253, 147] width 184 height 29
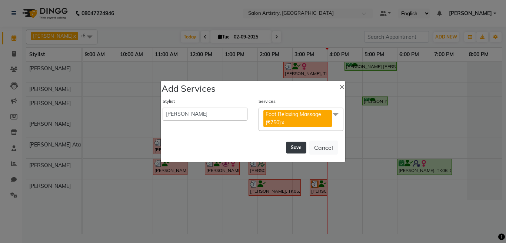
click at [291, 146] on button "Save" at bounding box center [296, 148] width 20 height 12
select select "79884"
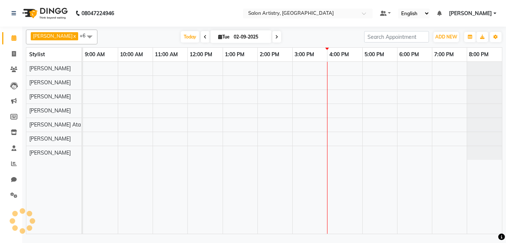
select select "en"
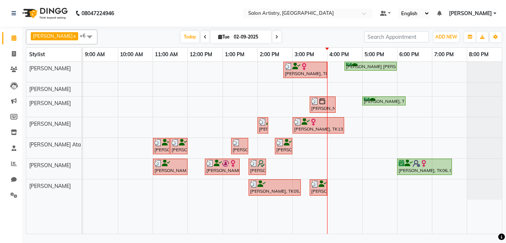
click at [341, 187] on div "Gaurika Jain, TK07, 02:45 PM-04:00 PM, Oil Massage - Bio Scalp Shots (Hair Fall…" at bounding box center [292, 148] width 419 height 172
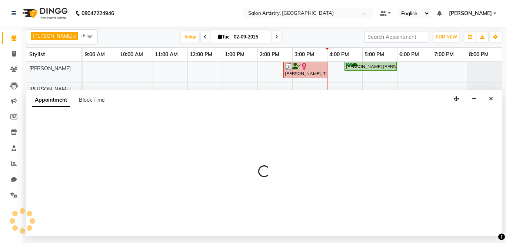
select select "79863"
select select "960"
select select "tentative"
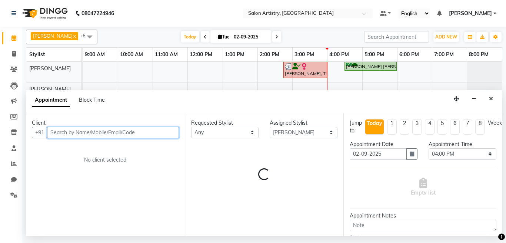
click at [80, 134] on input "text" at bounding box center [113, 132] width 132 height 11
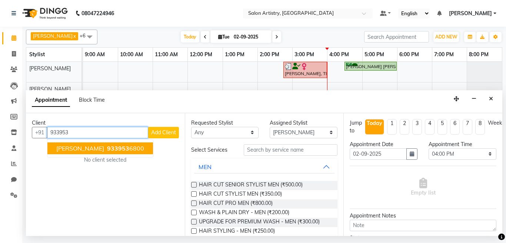
click at [107, 145] on span "933953" at bounding box center [118, 148] width 22 height 7
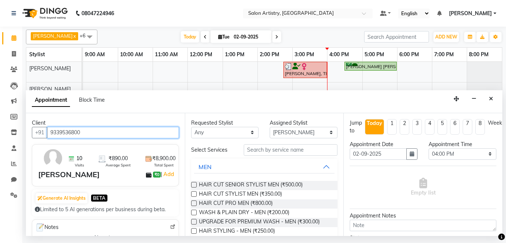
type input "9339536800"
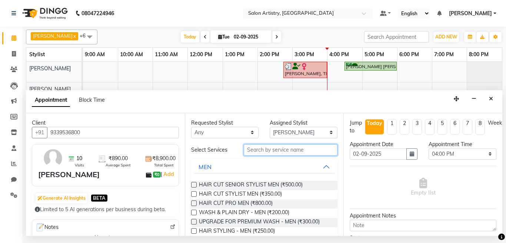
click at [258, 150] on input "text" at bounding box center [291, 149] width 94 height 11
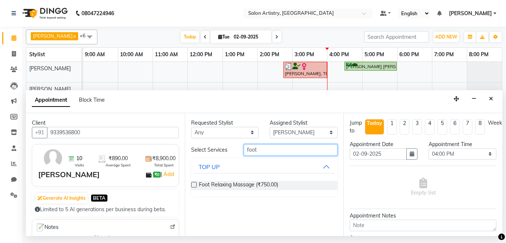
type input "foot"
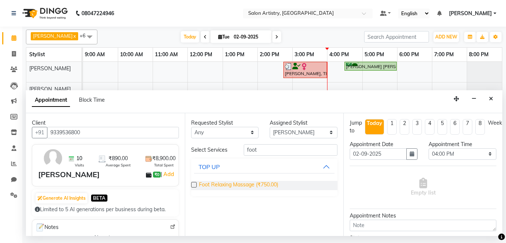
drag, startPoint x: 193, startPoint y: 185, endPoint x: 231, endPoint y: 189, distance: 38.0
click at [194, 185] on label at bounding box center [194, 185] width 6 height 6
click at [194, 185] on input "checkbox" at bounding box center [193, 185] width 5 height 5
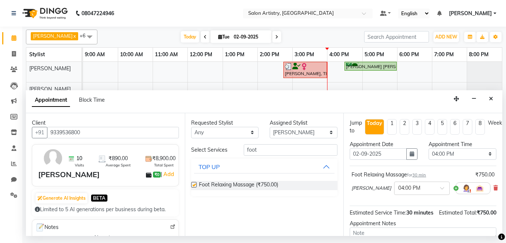
checkbox input "false"
click at [398, 190] on input "text" at bounding box center [414, 188] width 33 height 8
click at [394, 211] on div "04:30 PM" at bounding box center [421, 210] width 55 height 14
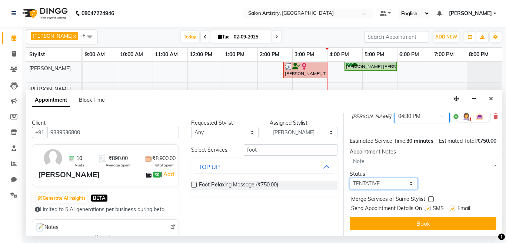
drag, startPoint x: 376, startPoint y: 189, endPoint x: 376, endPoint y: 195, distance: 5.2
click at [376, 189] on select "Select TENTATIVE CONFIRM CHECK-IN UPCOMING" at bounding box center [383, 183] width 68 height 11
select select "check-in"
click at [349, 183] on select "Select TENTATIVE CONFIRM CHECK-IN UPCOMING" at bounding box center [383, 183] width 68 height 11
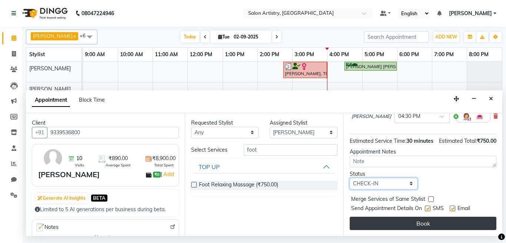
scroll to position [86, 0]
click at [391, 217] on button "Book" at bounding box center [422, 223] width 147 height 13
